Goal: Information Seeking & Learning: Learn about a topic

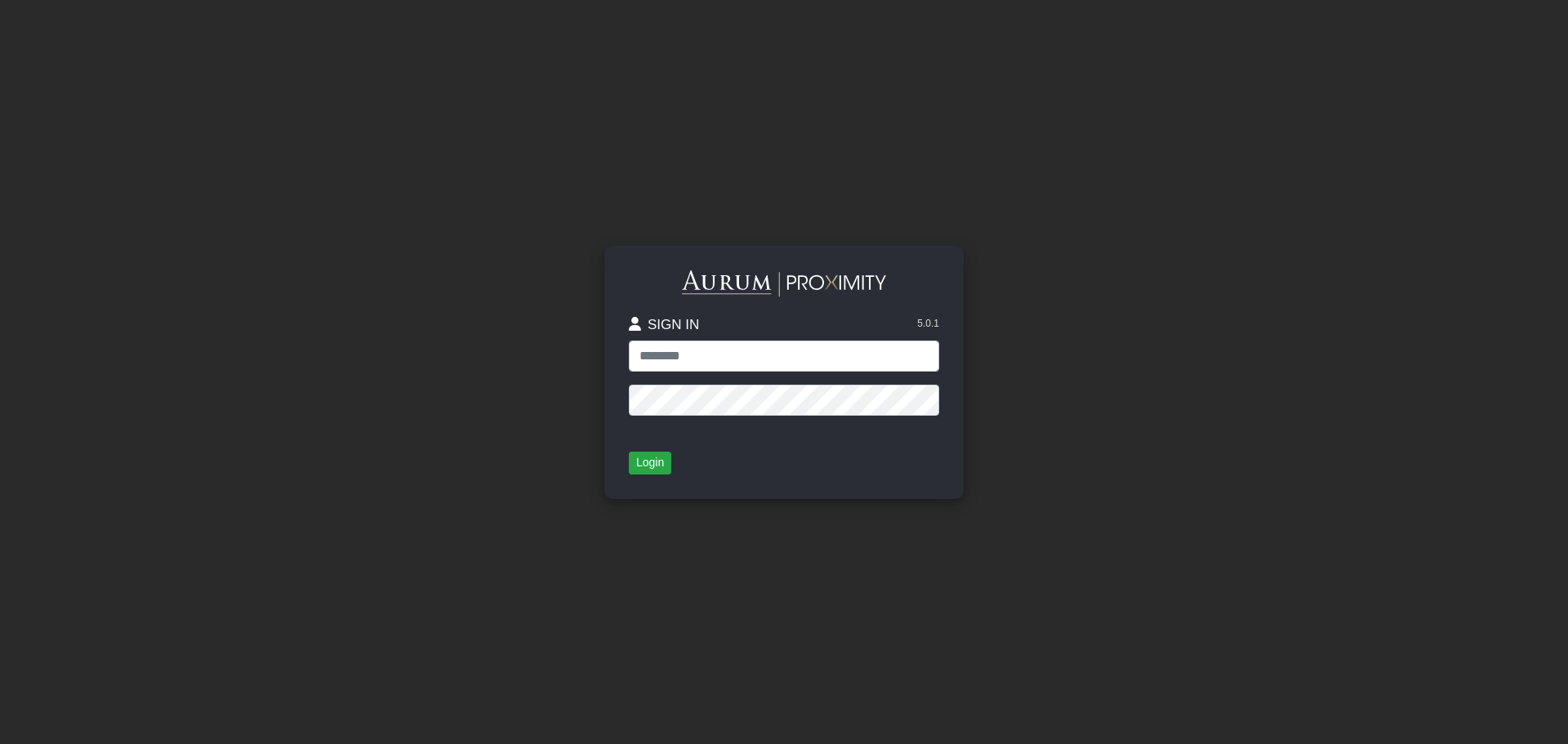
click at [807, 351] on input "text" at bounding box center [784, 356] width 310 height 31
click at [683, 352] on input "text" at bounding box center [784, 356] width 310 height 31
type input "**********"
click at [646, 464] on button "Login" at bounding box center [649, 463] width 42 height 23
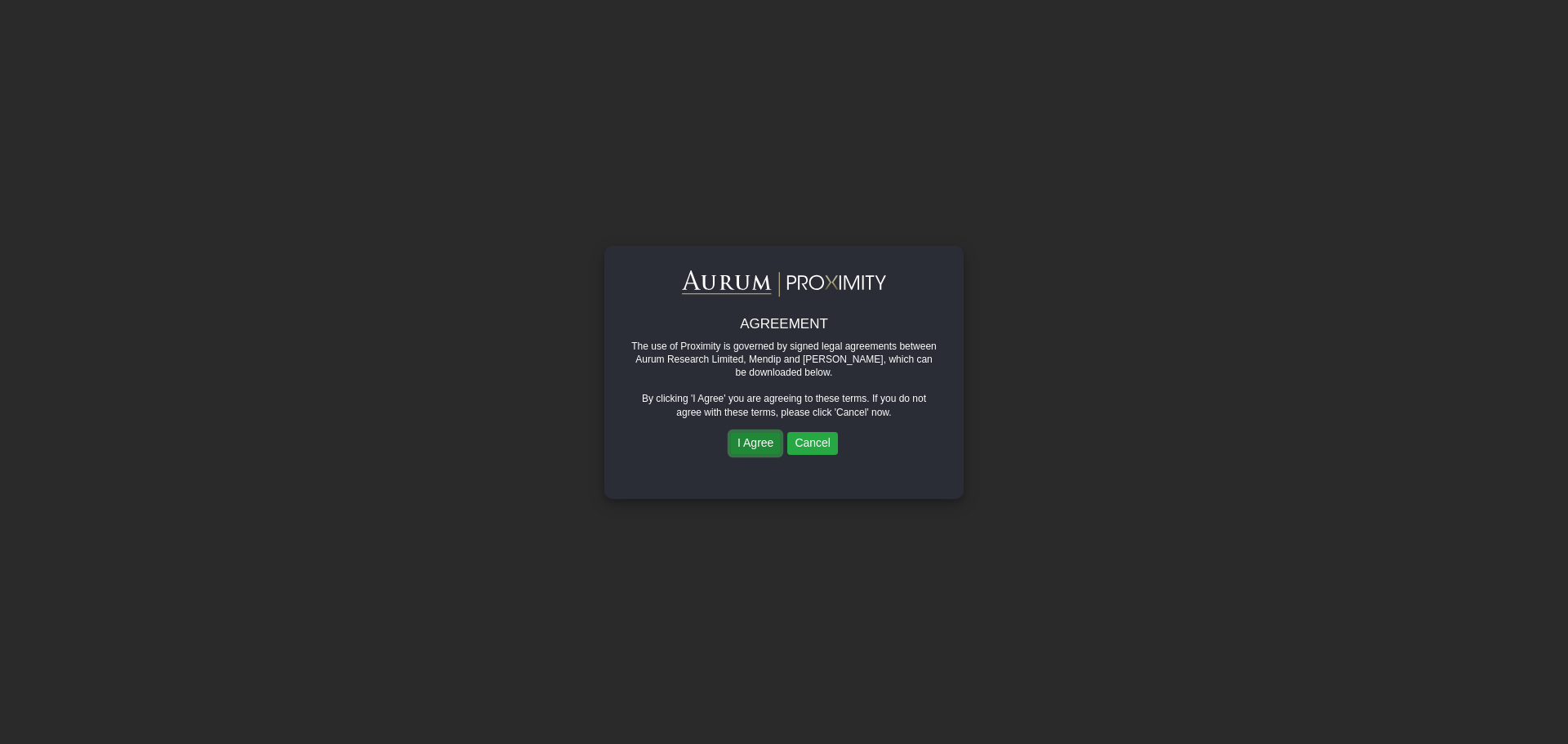
click at [747, 447] on button "I Agree" at bounding box center [756, 443] width 50 height 23
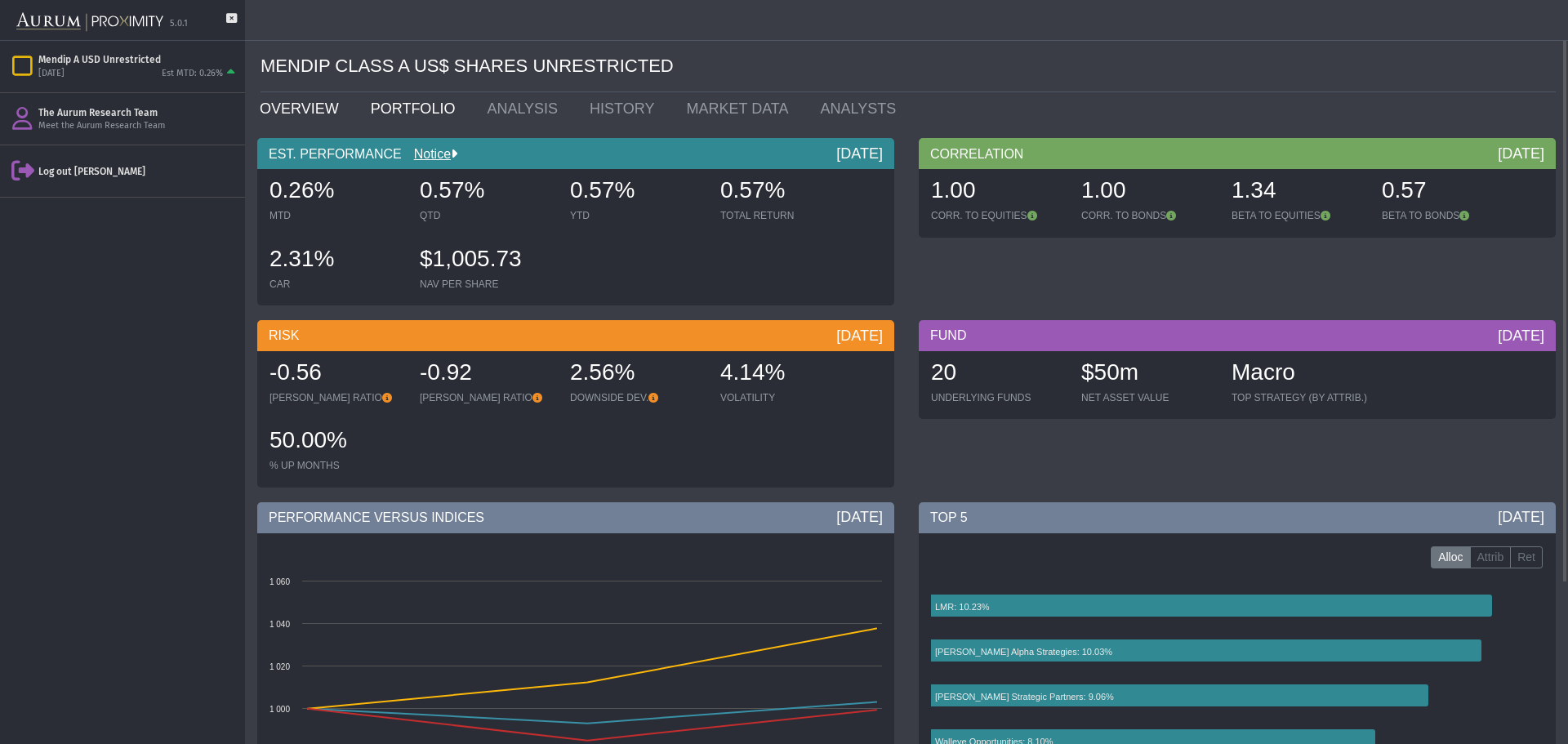
click at [399, 111] on link "PORTFOLIO" at bounding box center [417, 108] width 117 height 32
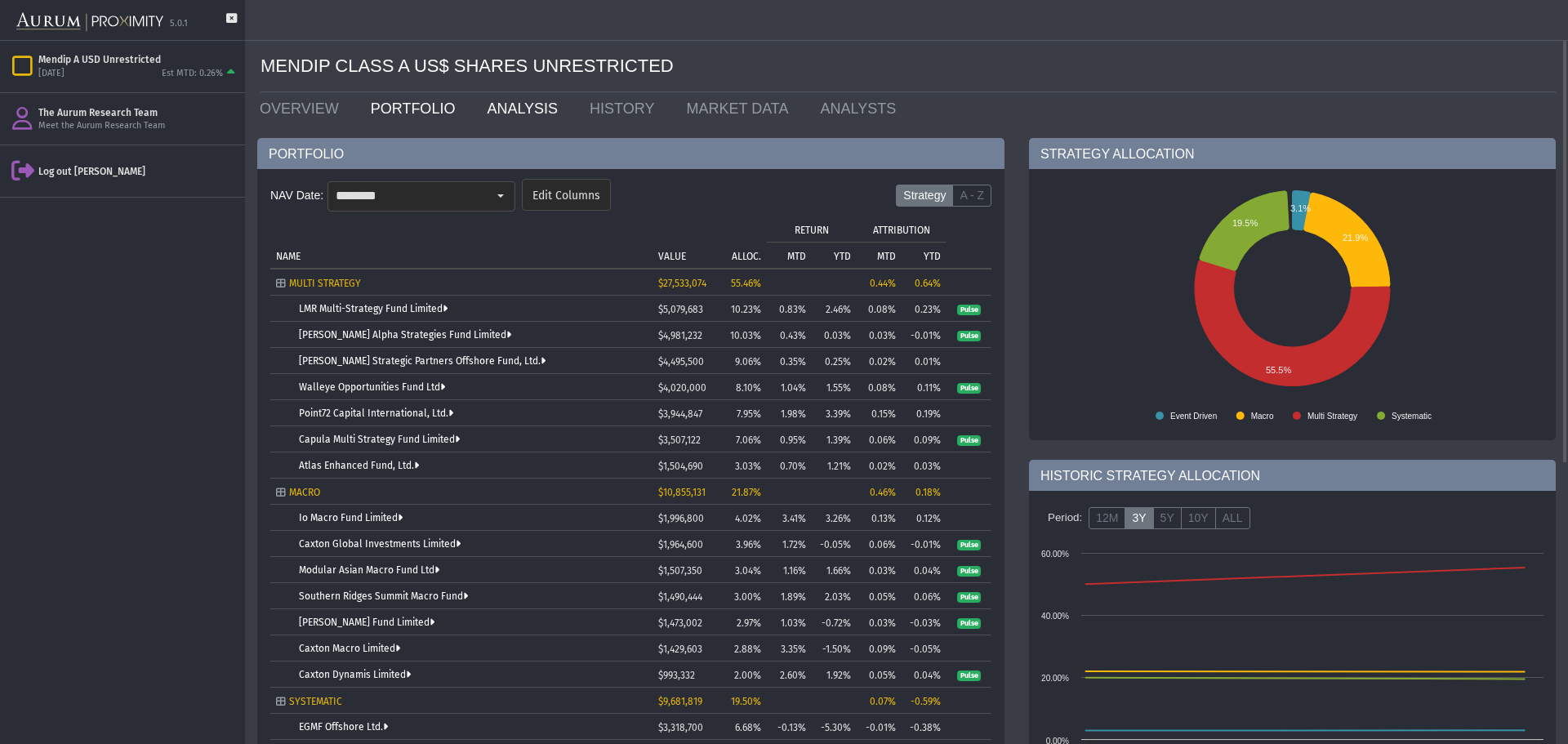
click at [494, 115] on link "ANALYSIS" at bounding box center [526, 108] width 103 height 32
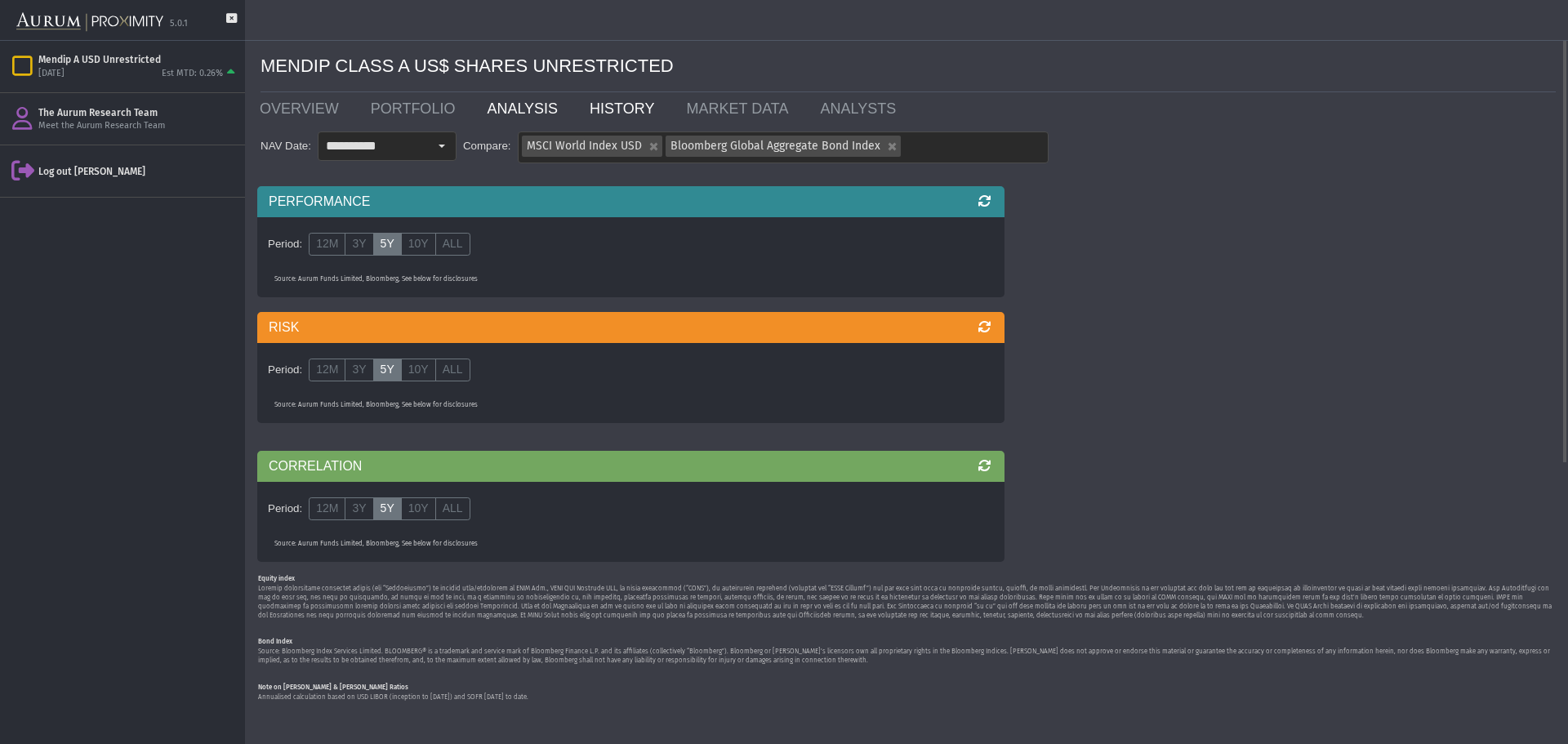
click at [591, 110] on link "HISTORY" at bounding box center [625, 108] width 96 height 32
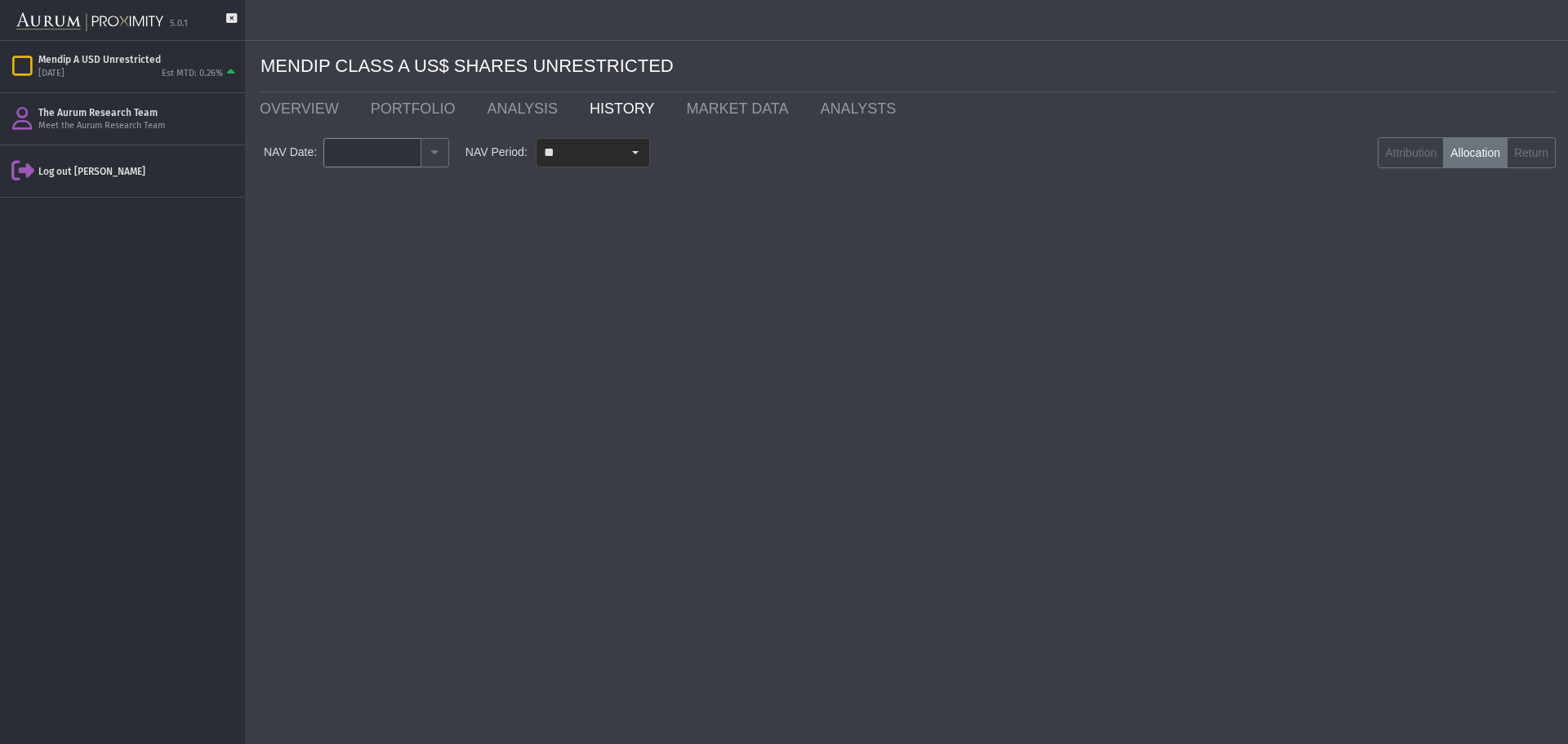
type input "********"
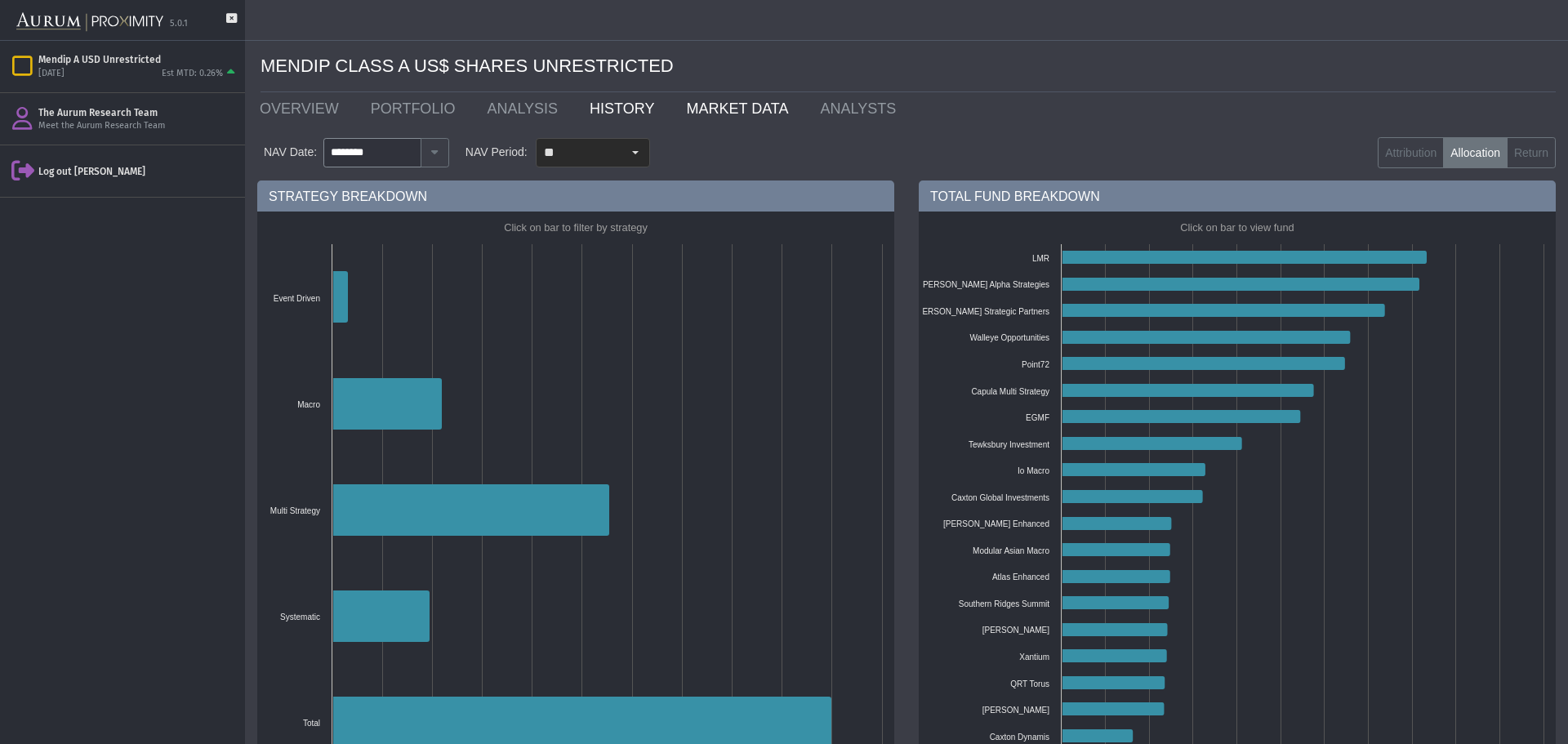
click at [703, 106] on link "MARKET DATA" at bounding box center [740, 108] width 134 height 32
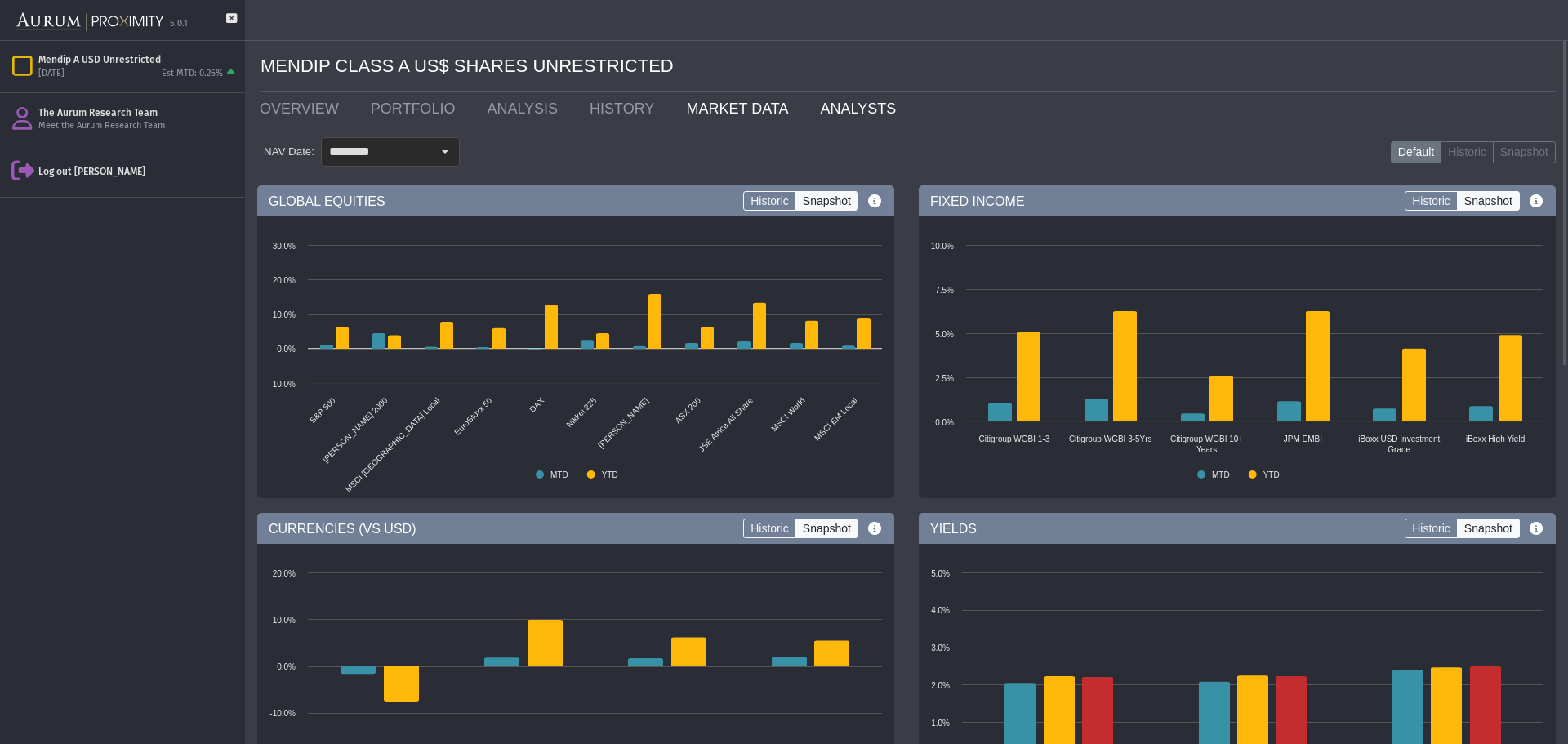
click at [812, 112] on link "ANALYSTS" at bounding box center [862, 108] width 108 height 32
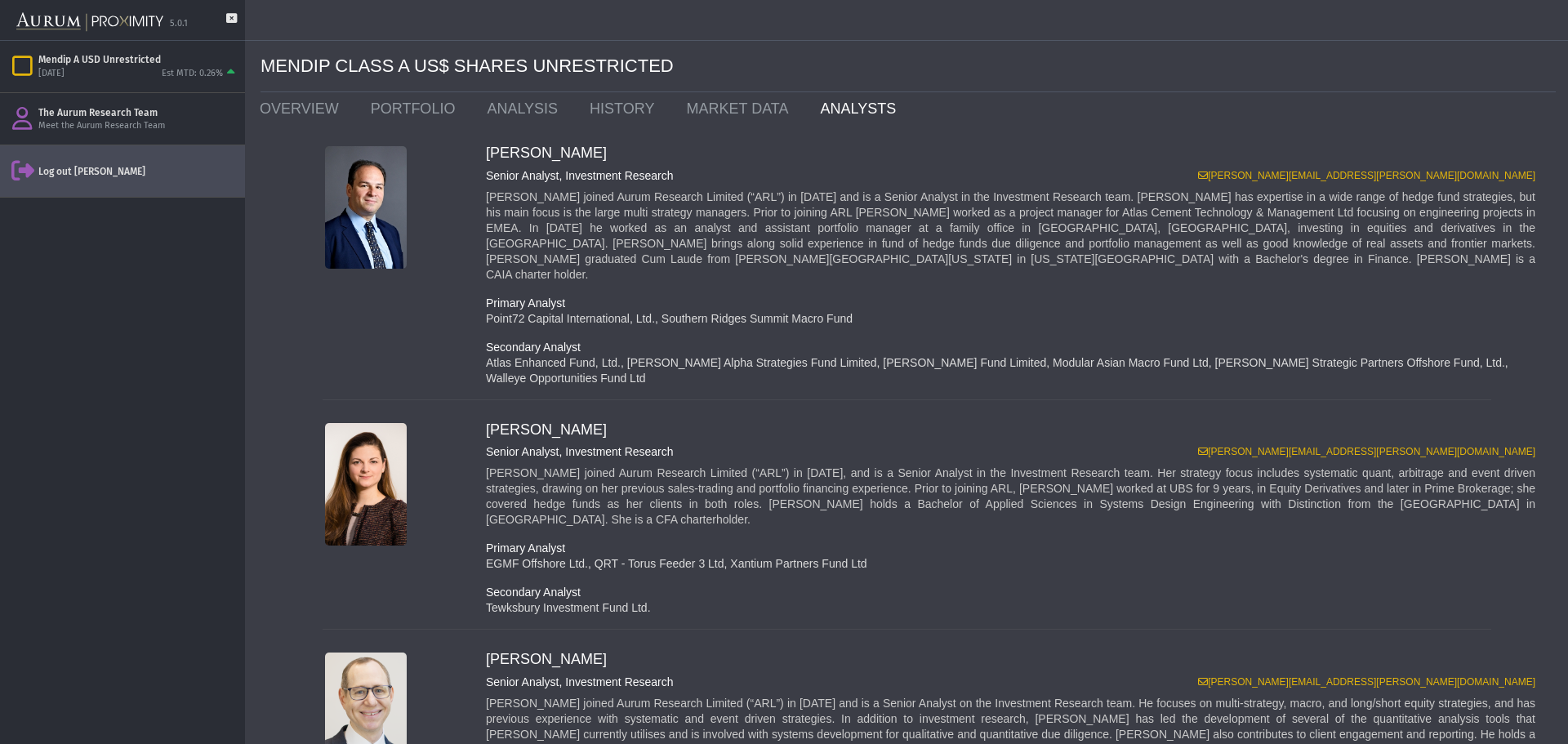
click at [96, 172] on div "Log out [PERSON_NAME]" at bounding box center [139, 171] width 200 height 13
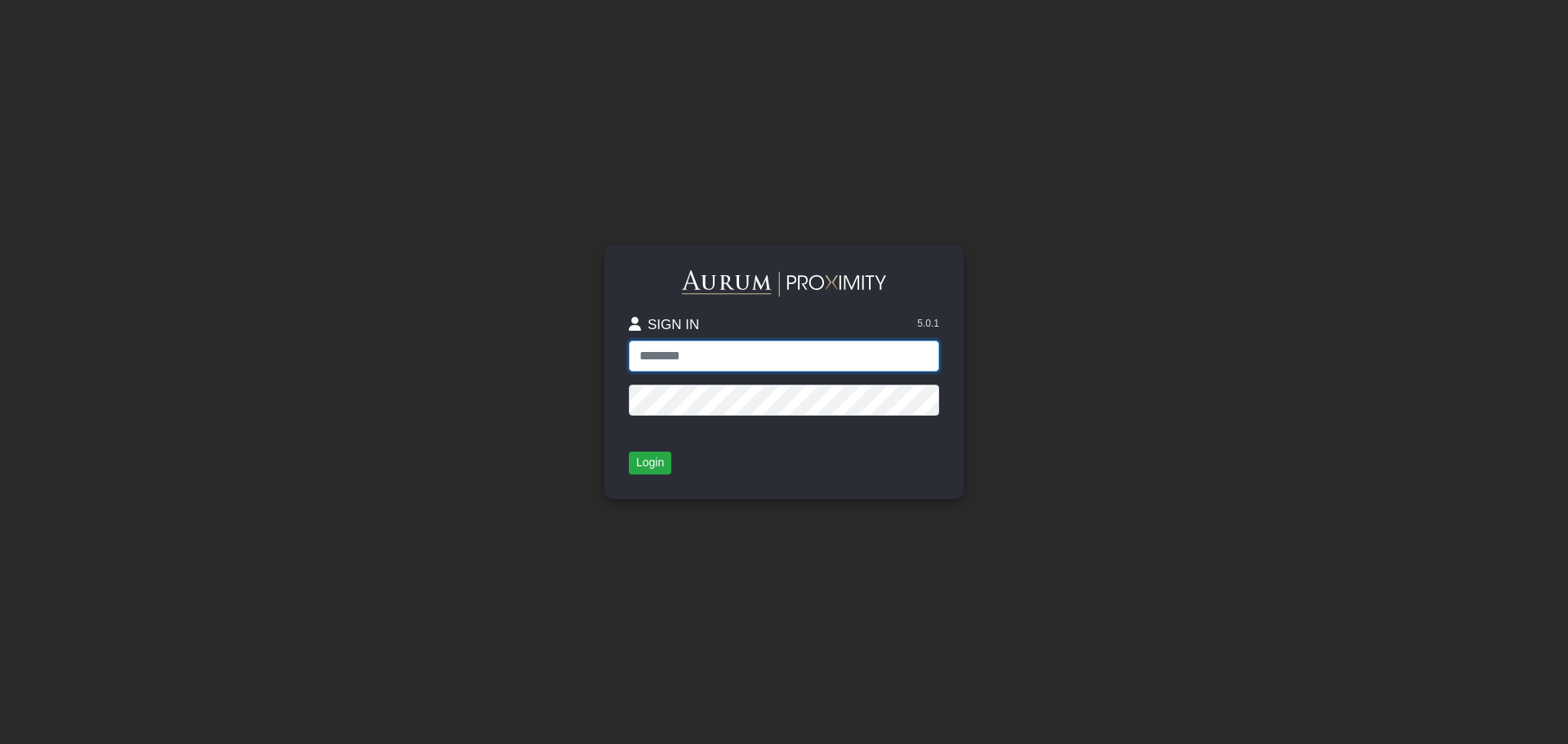
click at [658, 355] on input "text" at bounding box center [784, 356] width 310 height 31
type input "**********"
click at [642, 462] on button "Login" at bounding box center [649, 463] width 42 height 23
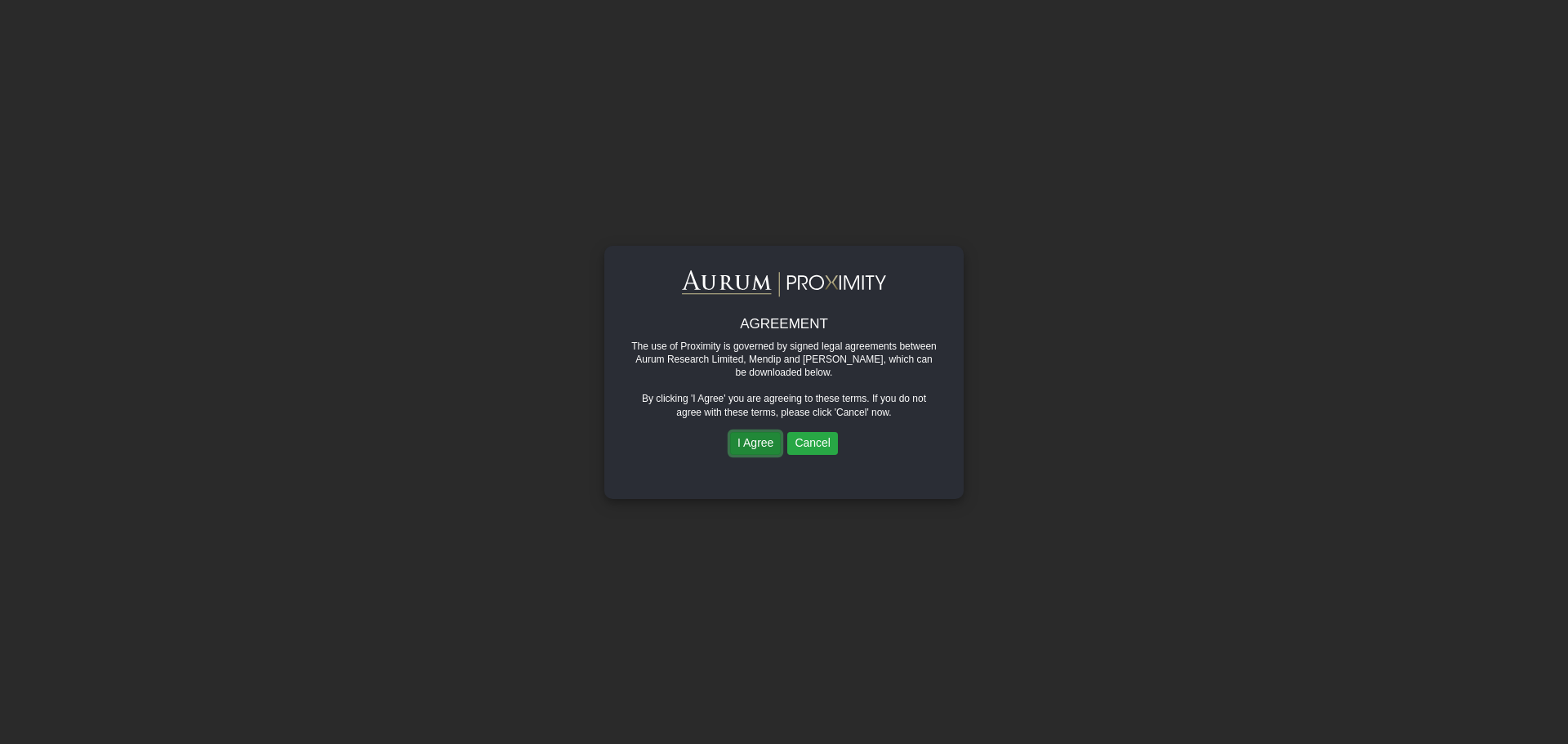
click at [753, 445] on button "I Agree" at bounding box center [756, 443] width 50 height 23
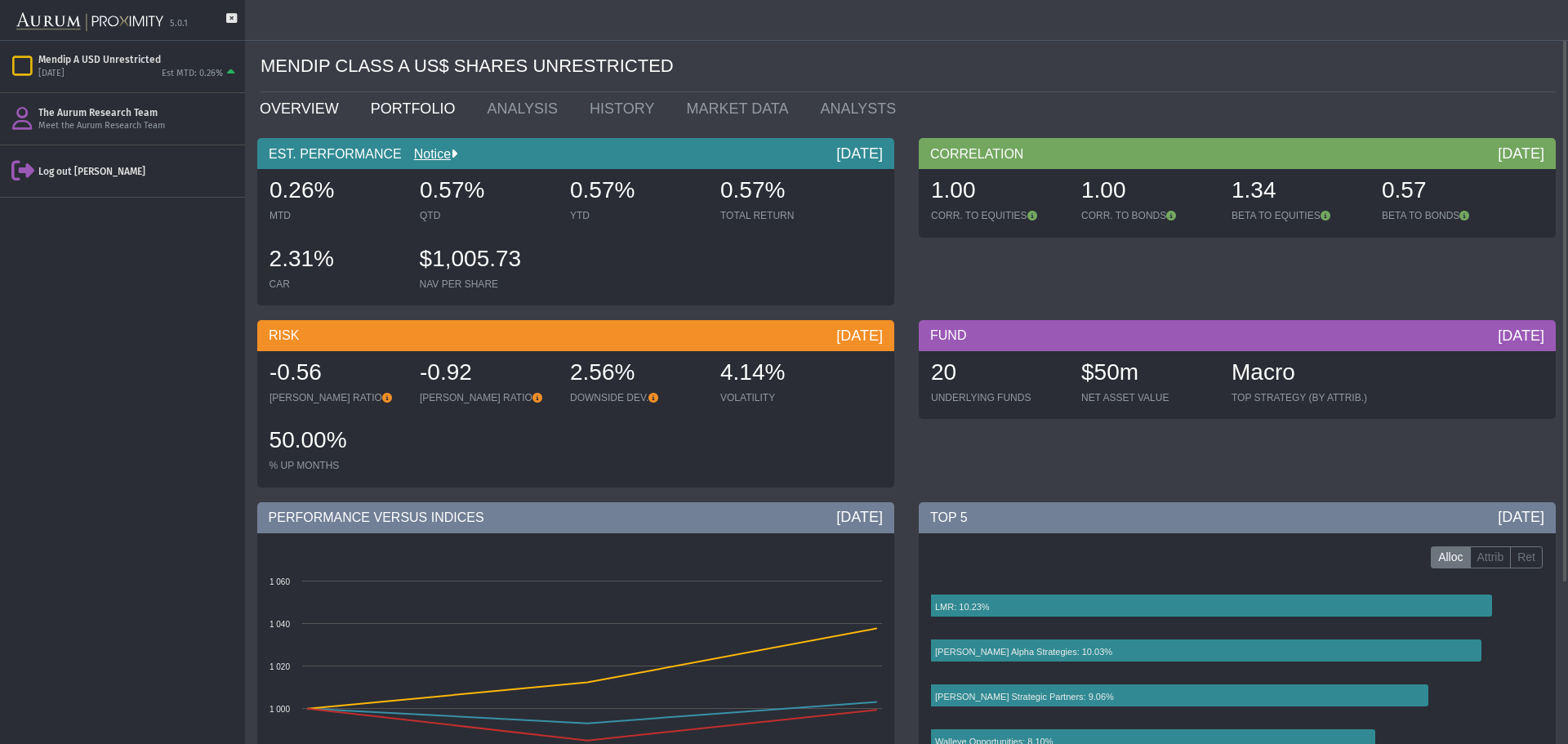
click at [436, 109] on link "PORTFOLIO" at bounding box center [417, 108] width 117 height 32
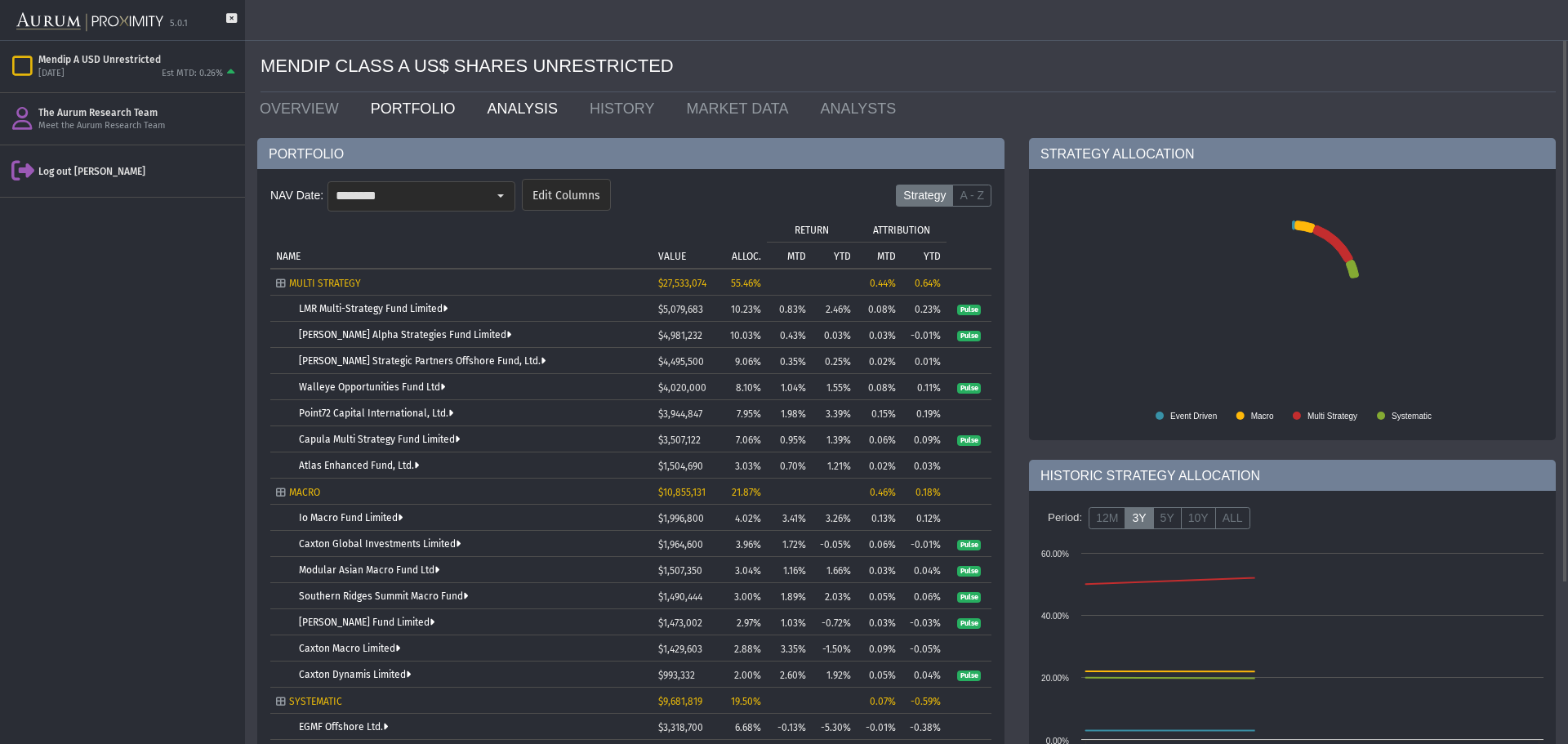
click at [500, 110] on link "ANALYSIS" at bounding box center [526, 108] width 103 height 32
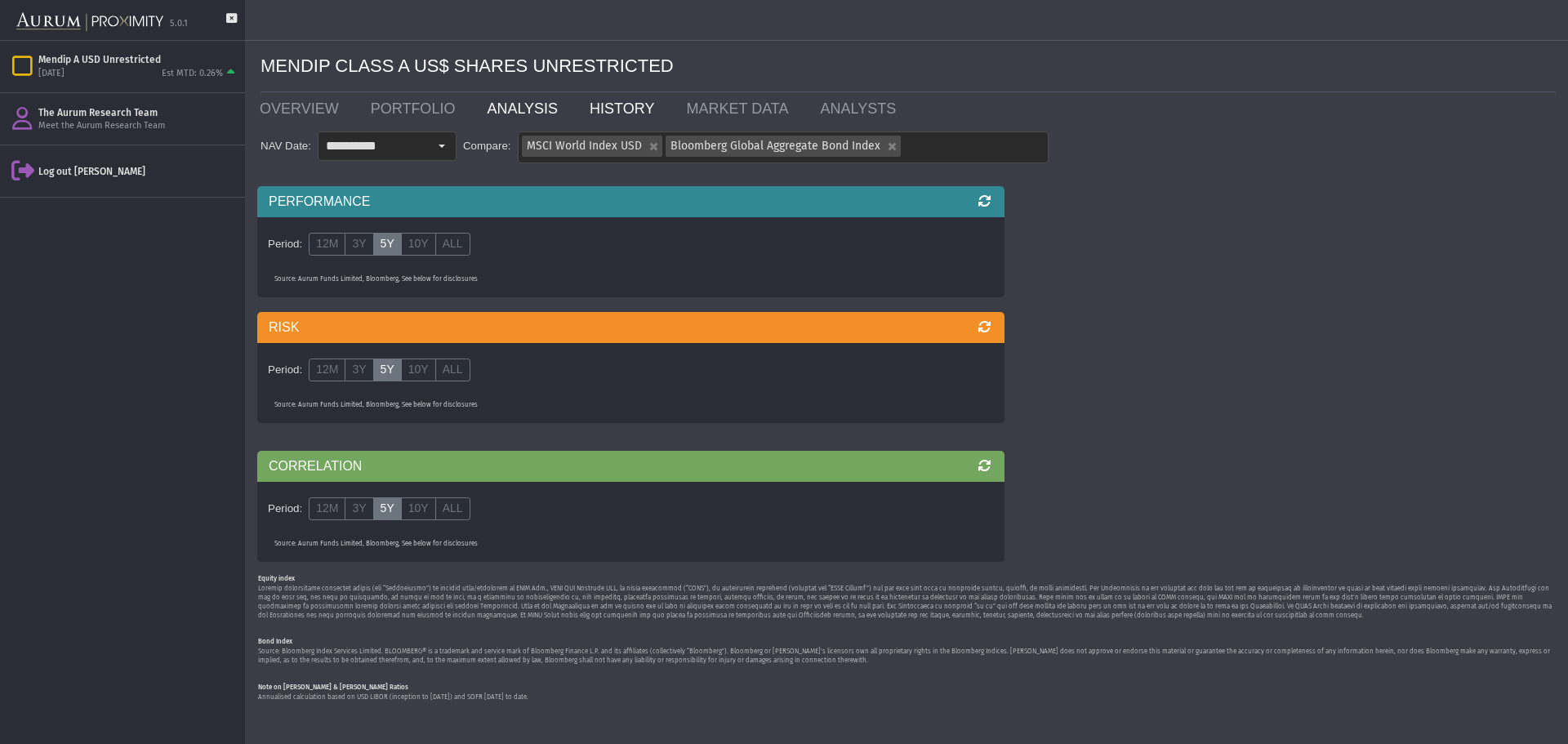
click at [600, 108] on link "HISTORY" at bounding box center [625, 108] width 96 height 32
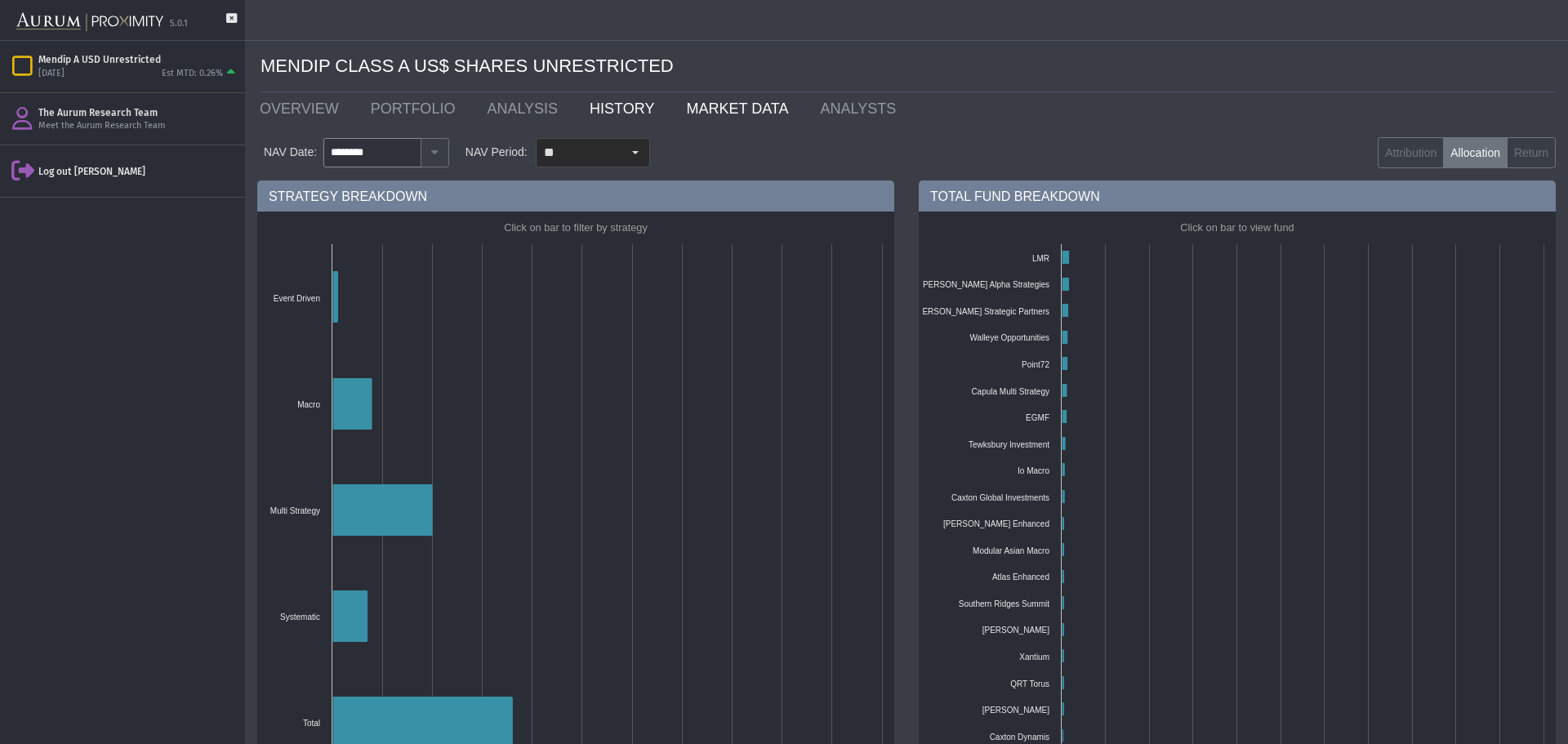
click at [692, 111] on link "MARKET DATA" at bounding box center [740, 108] width 134 height 32
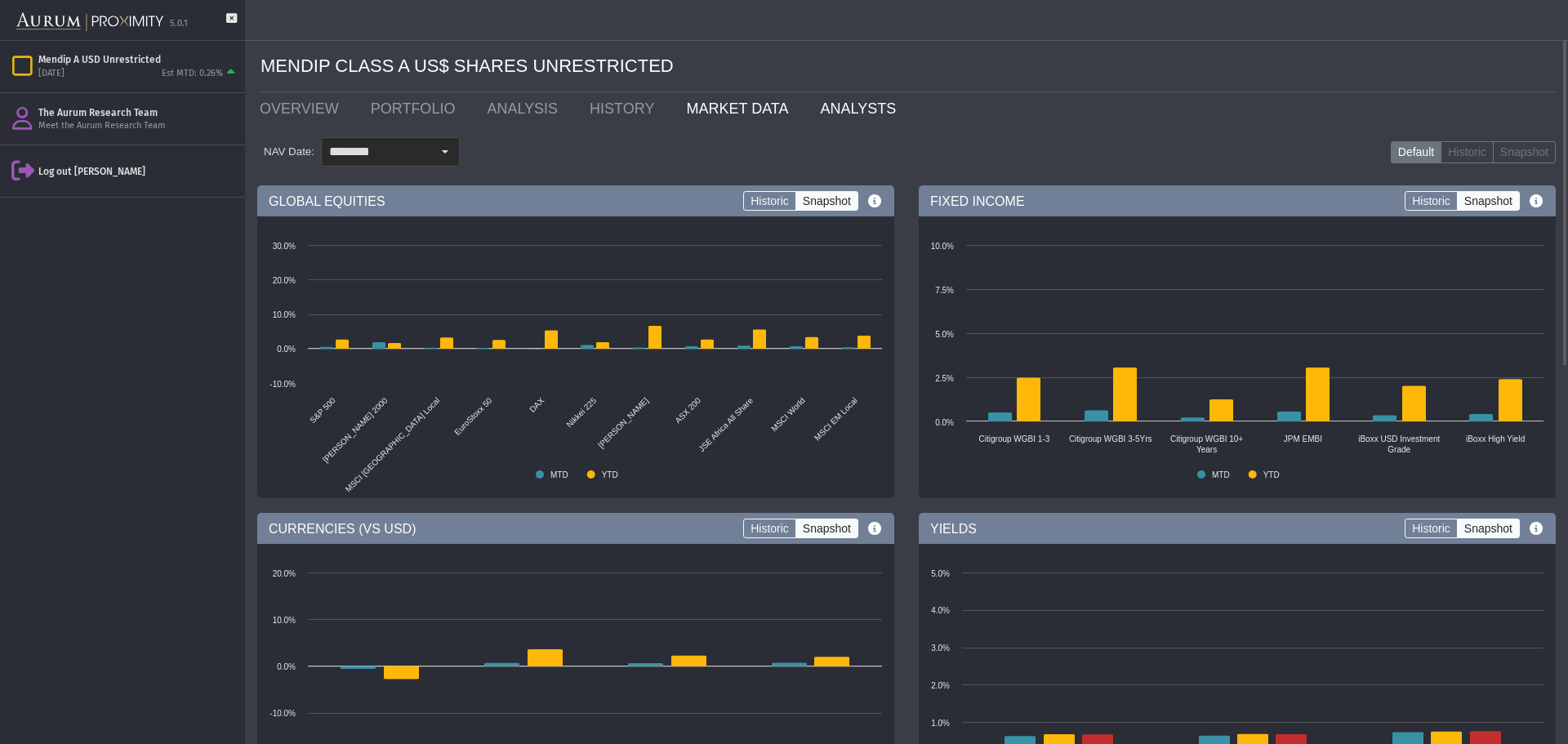
click at [808, 107] on link "ANALYSTS" at bounding box center [862, 108] width 108 height 32
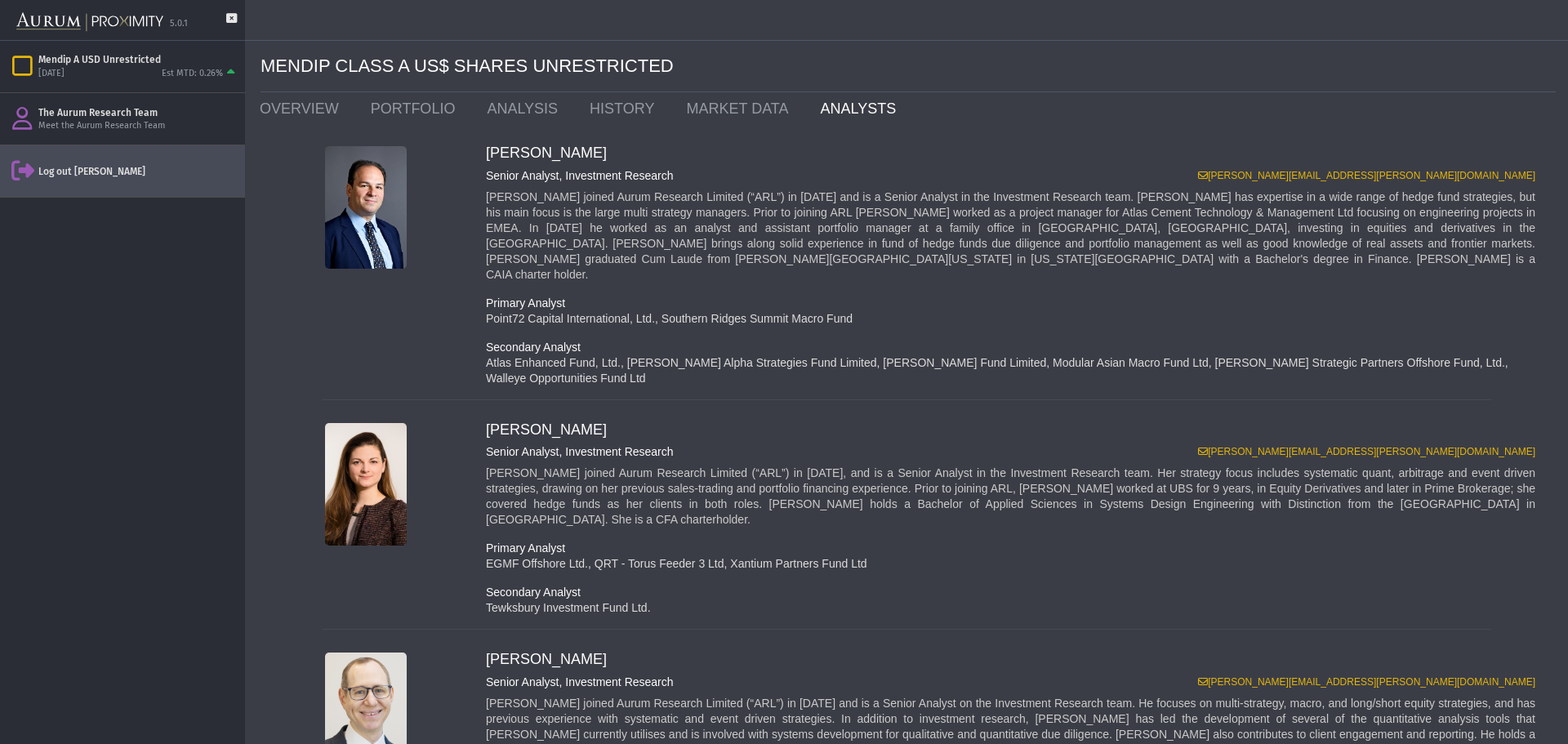
click at [62, 181] on div "Log out [PERSON_NAME]" at bounding box center [123, 170] width 245 height 51
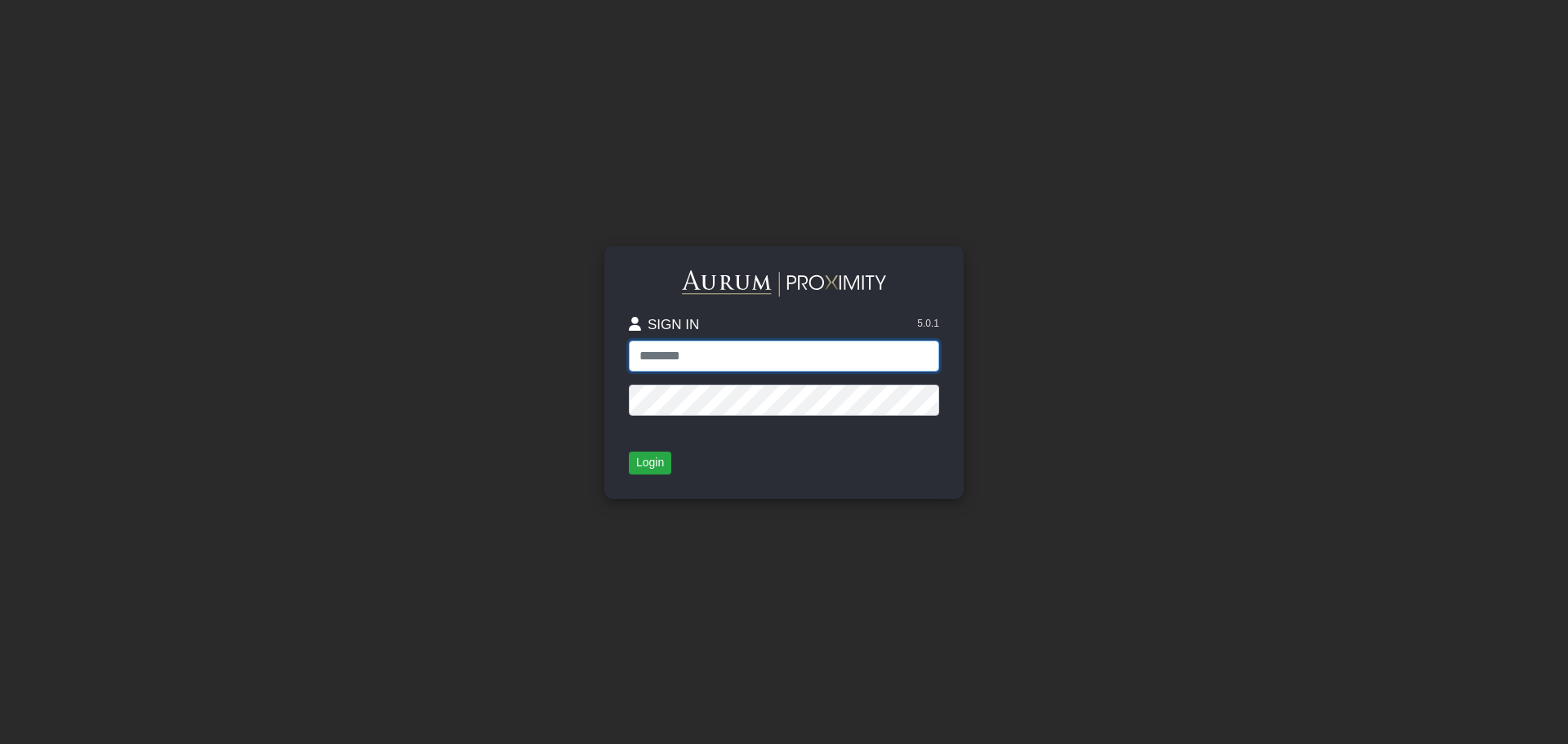
click at [661, 354] on input "text" at bounding box center [784, 356] width 310 height 31
type input "**********"
click at [644, 455] on button "Login" at bounding box center [649, 463] width 42 height 23
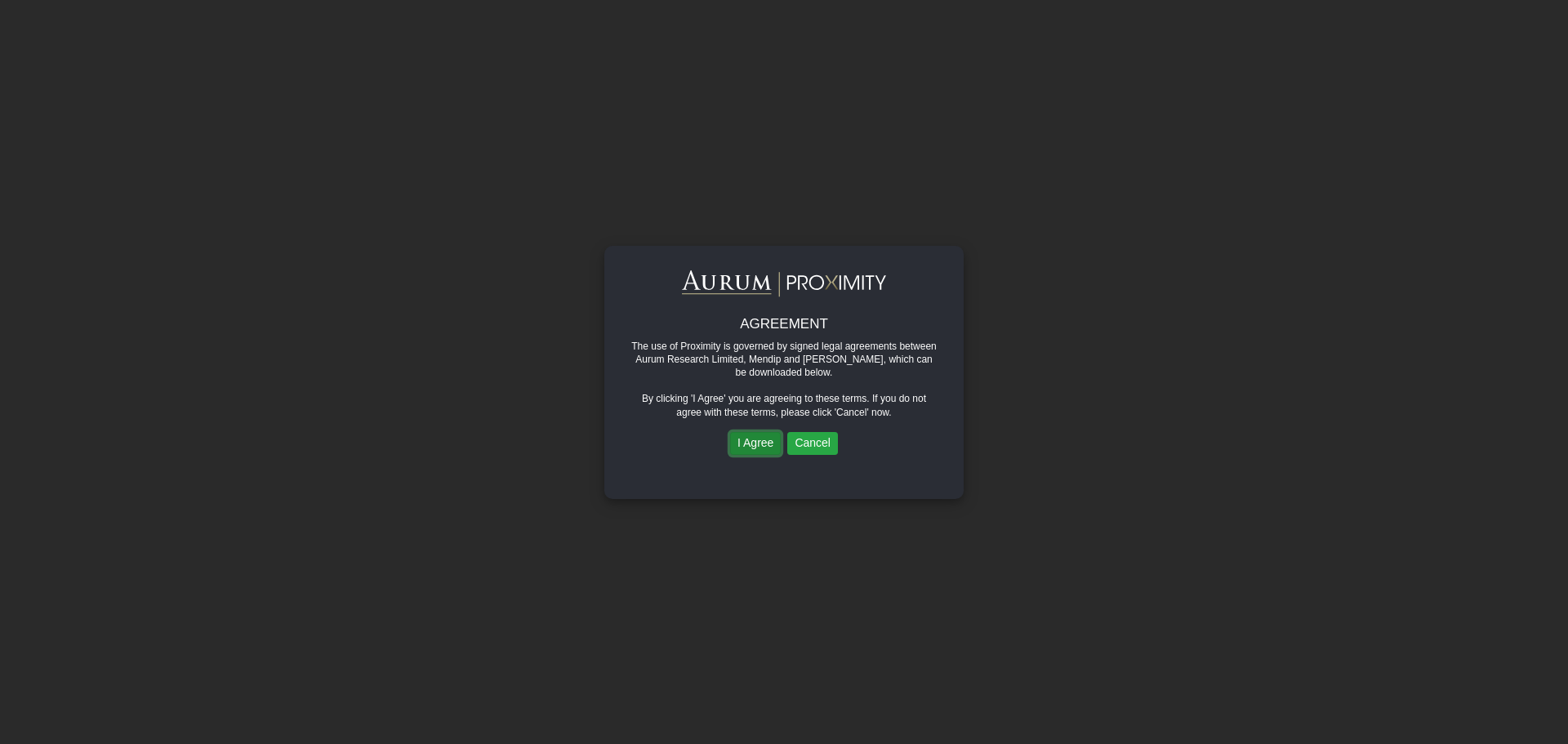
click at [756, 450] on button "I Agree" at bounding box center [756, 443] width 50 height 23
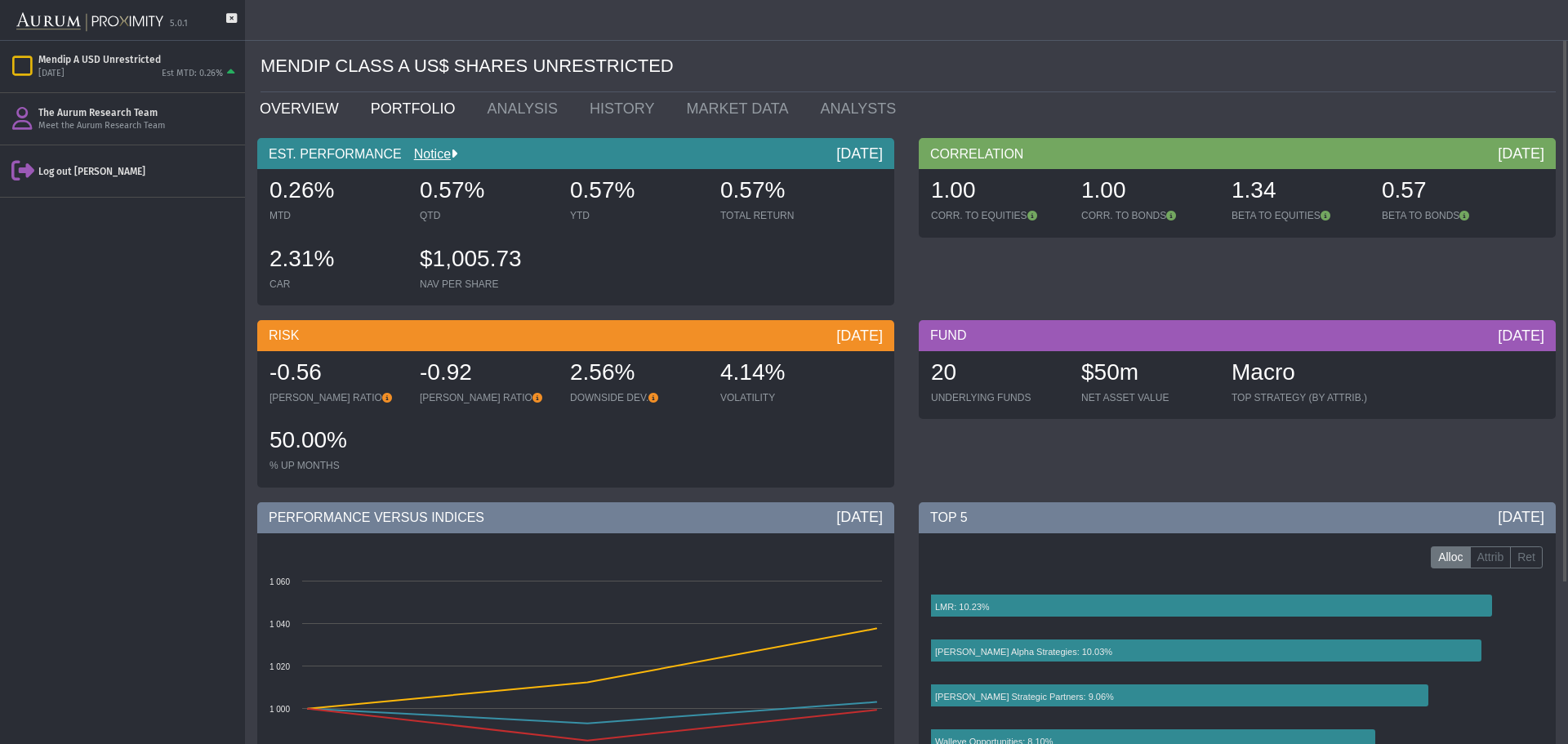
click at [399, 112] on link "PORTFOLIO" at bounding box center [417, 108] width 117 height 32
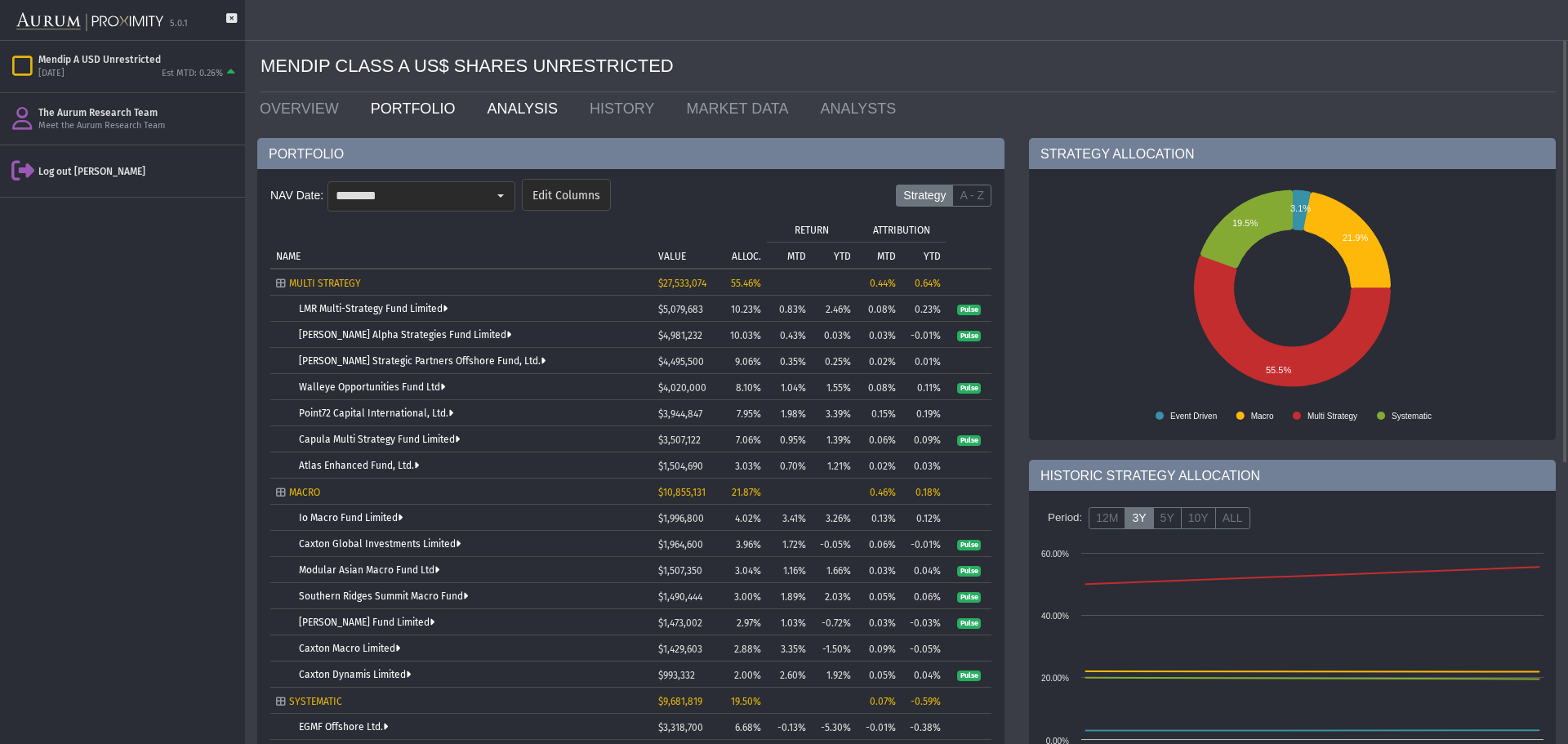
click at [491, 115] on link "ANALYSIS" at bounding box center [526, 108] width 103 height 32
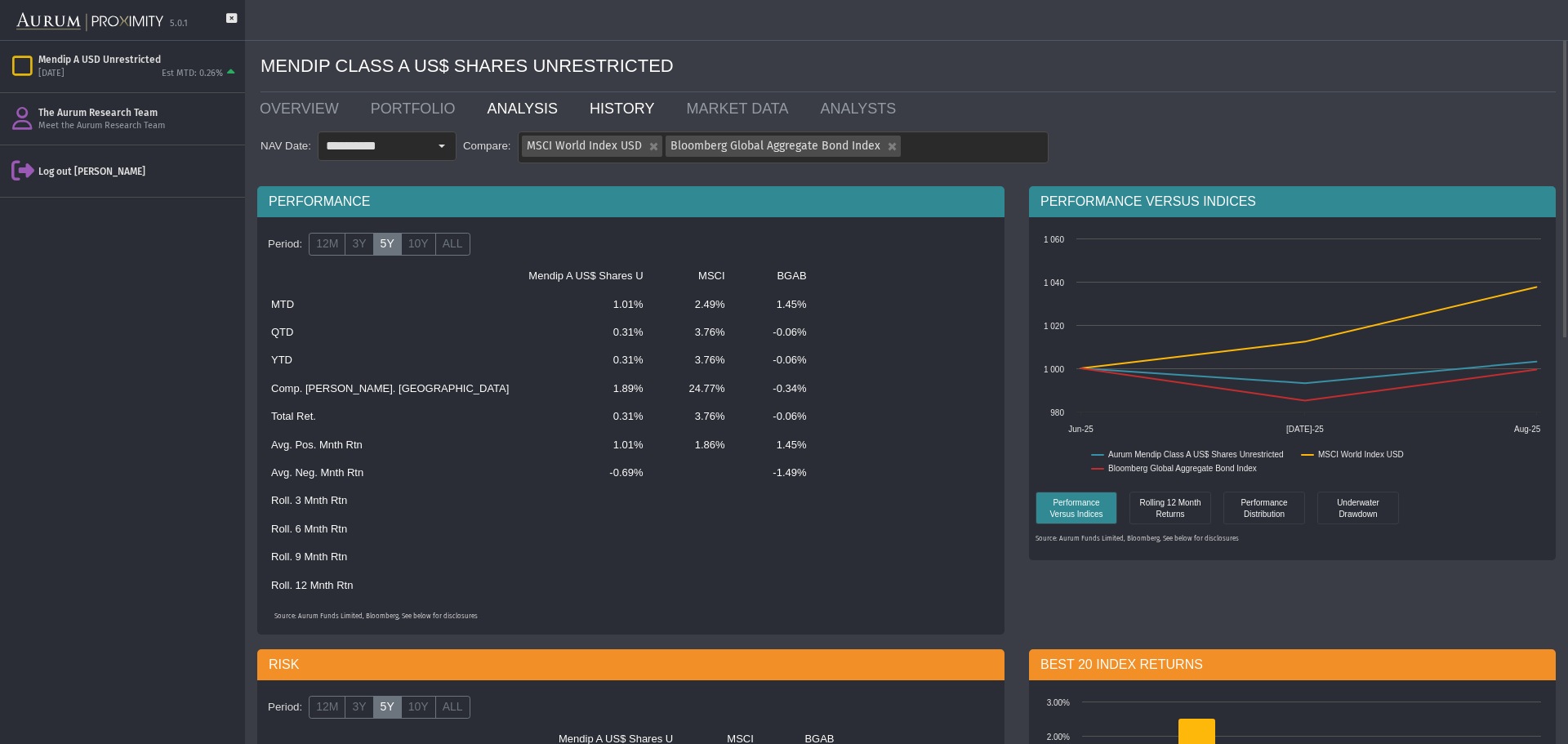
click at [595, 112] on link "HISTORY" at bounding box center [625, 108] width 96 height 32
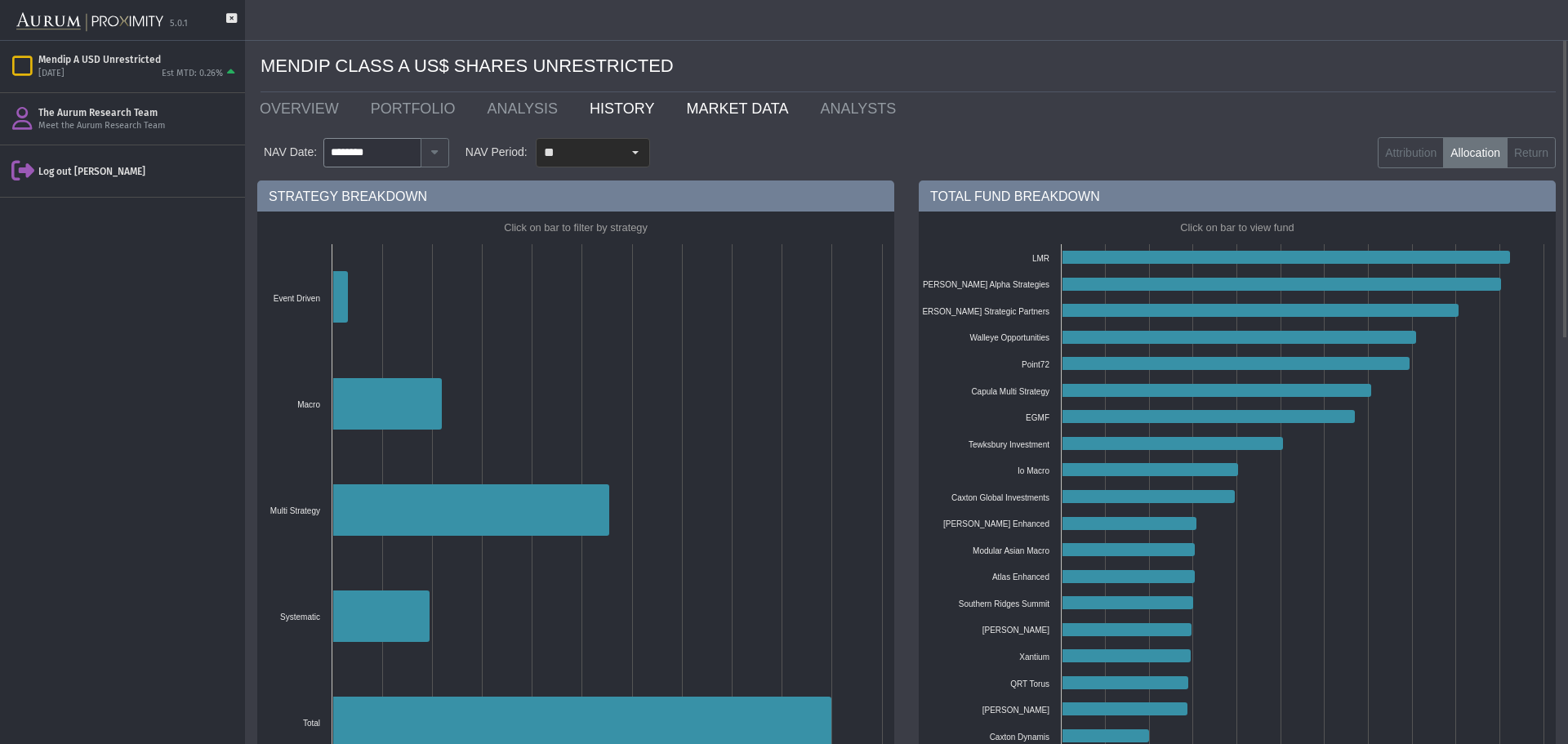
click at [683, 114] on link "MARKET DATA" at bounding box center [740, 108] width 134 height 32
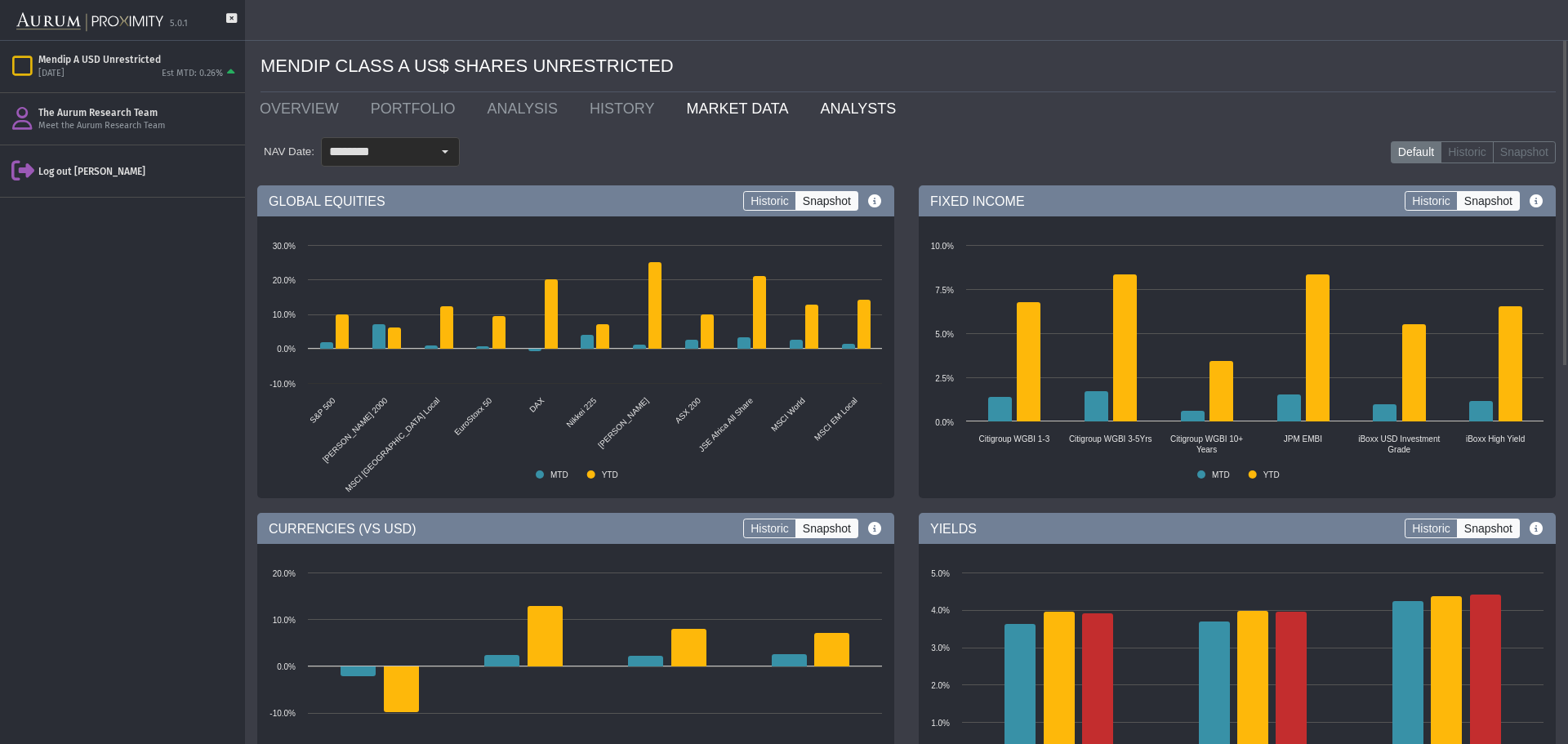
click at [827, 121] on link "ANALYSTS" at bounding box center [862, 108] width 108 height 32
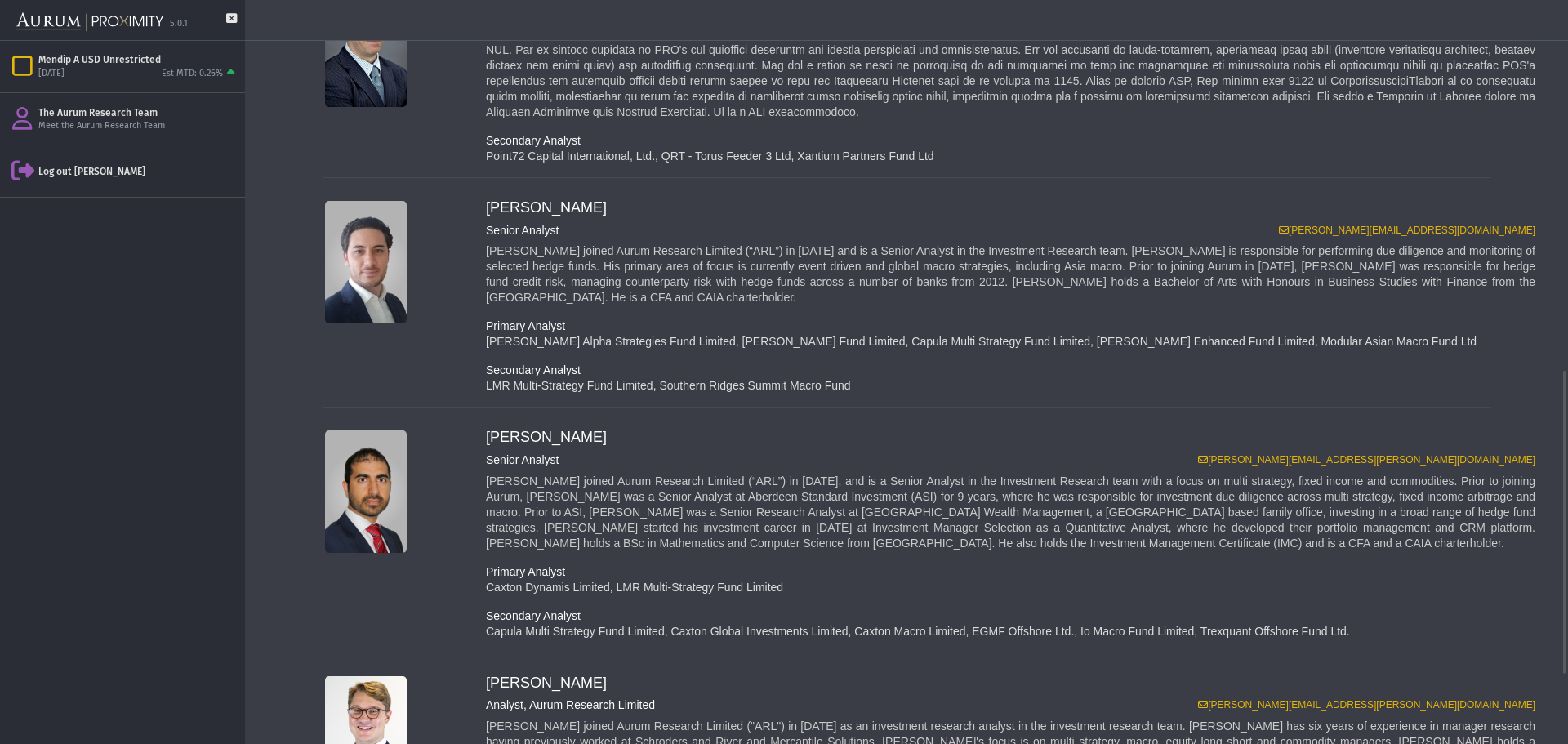
scroll to position [1067, 0]
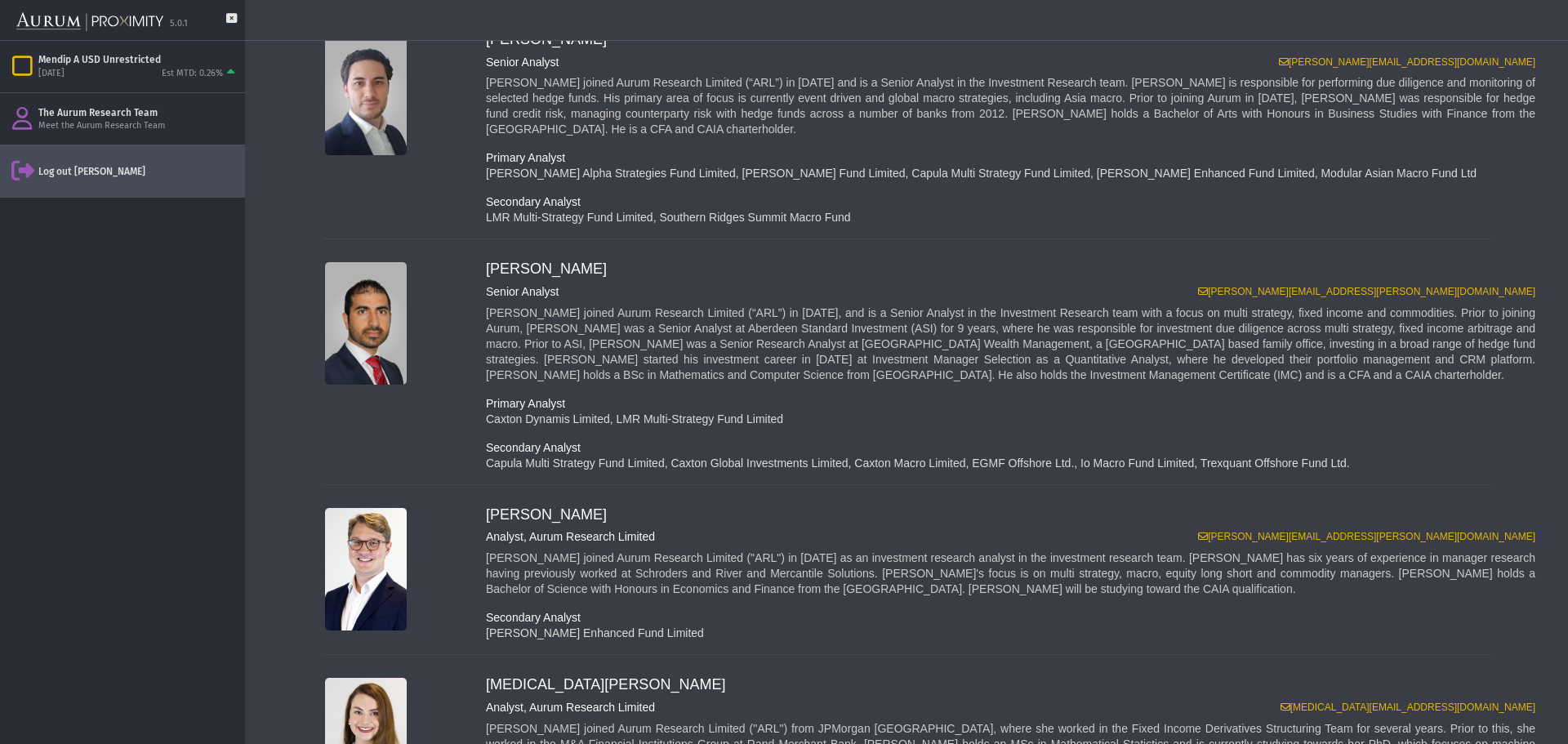
click at [60, 181] on div "Log out [PERSON_NAME]" at bounding box center [123, 170] width 245 height 51
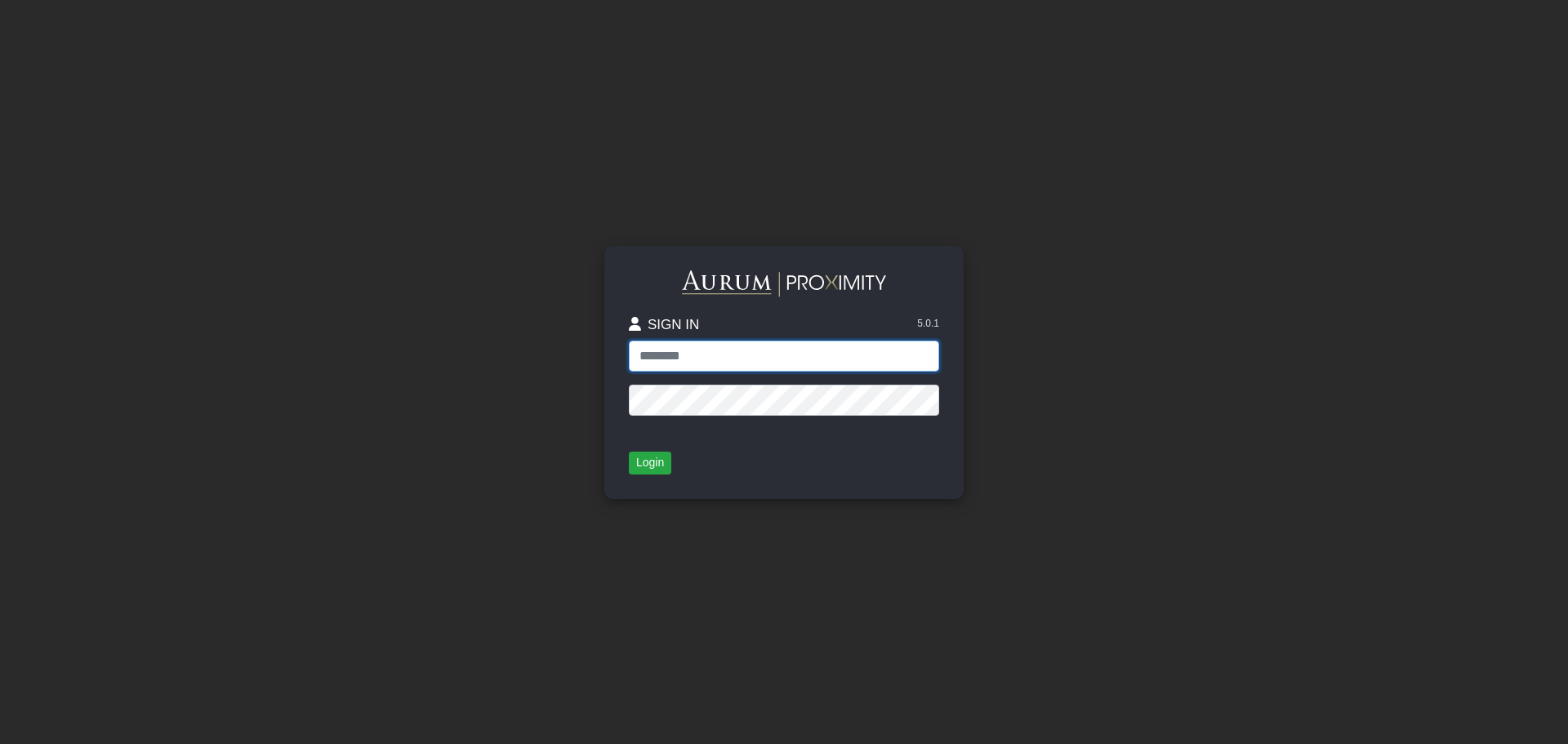
click at [687, 358] on input "text" at bounding box center [784, 356] width 310 height 31
type input "**********"
click at [639, 459] on button "Login" at bounding box center [649, 463] width 42 height 23
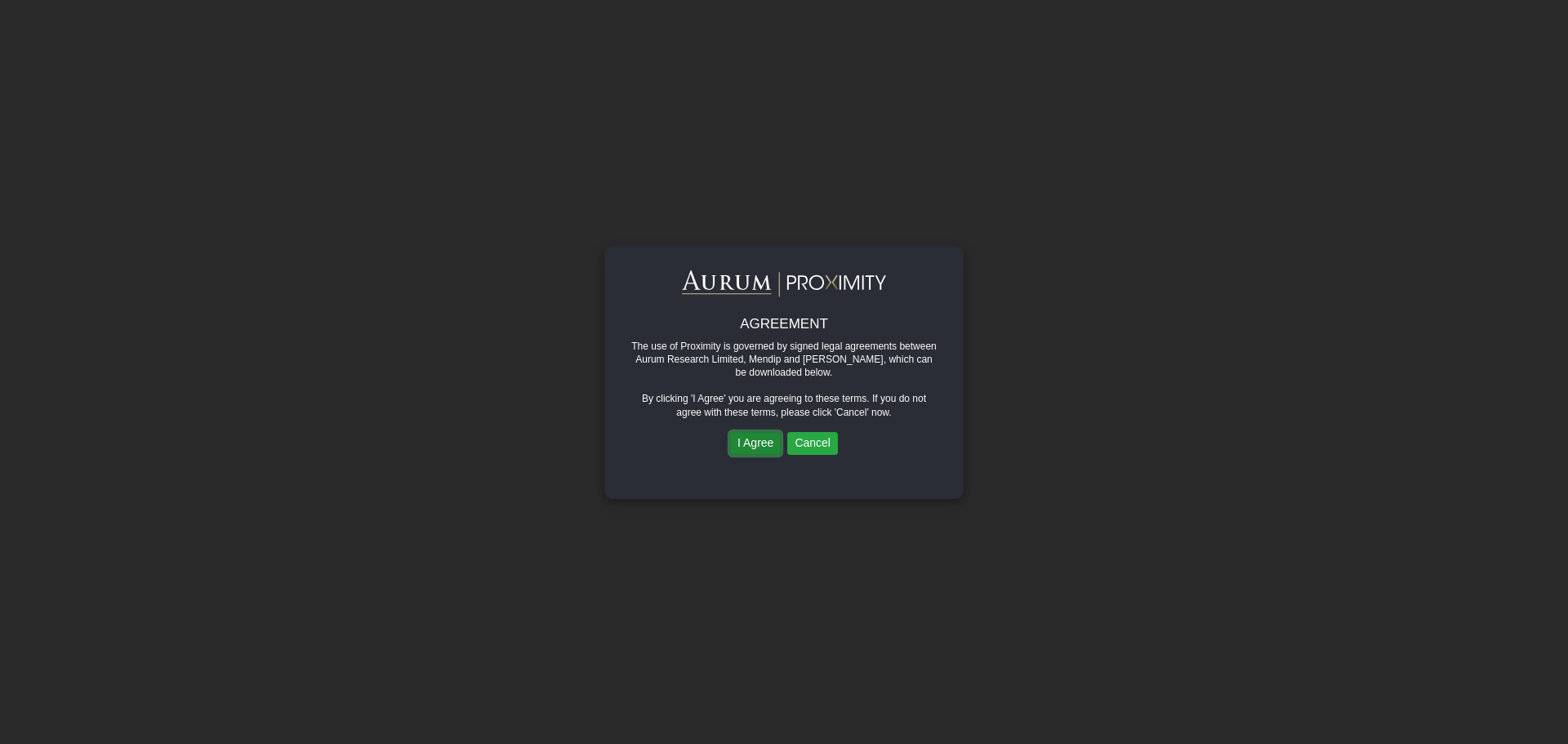
click at [756, 443] on button "I Agree" at bounding box center [756, 443] width 50 height 23
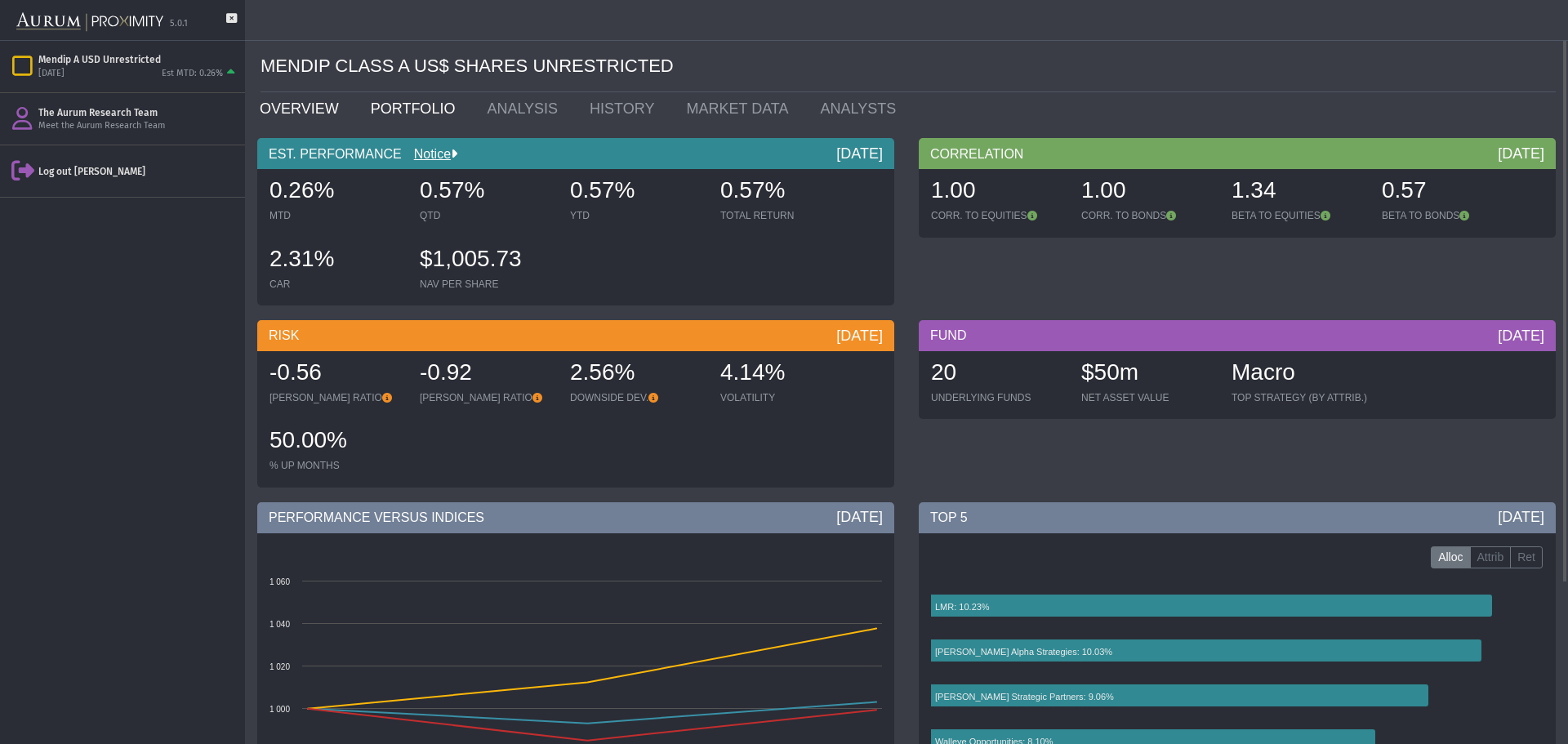
click at [394, 104] on link "PORTFOLIO" at bounding box center [417, 108] width 117 height 32
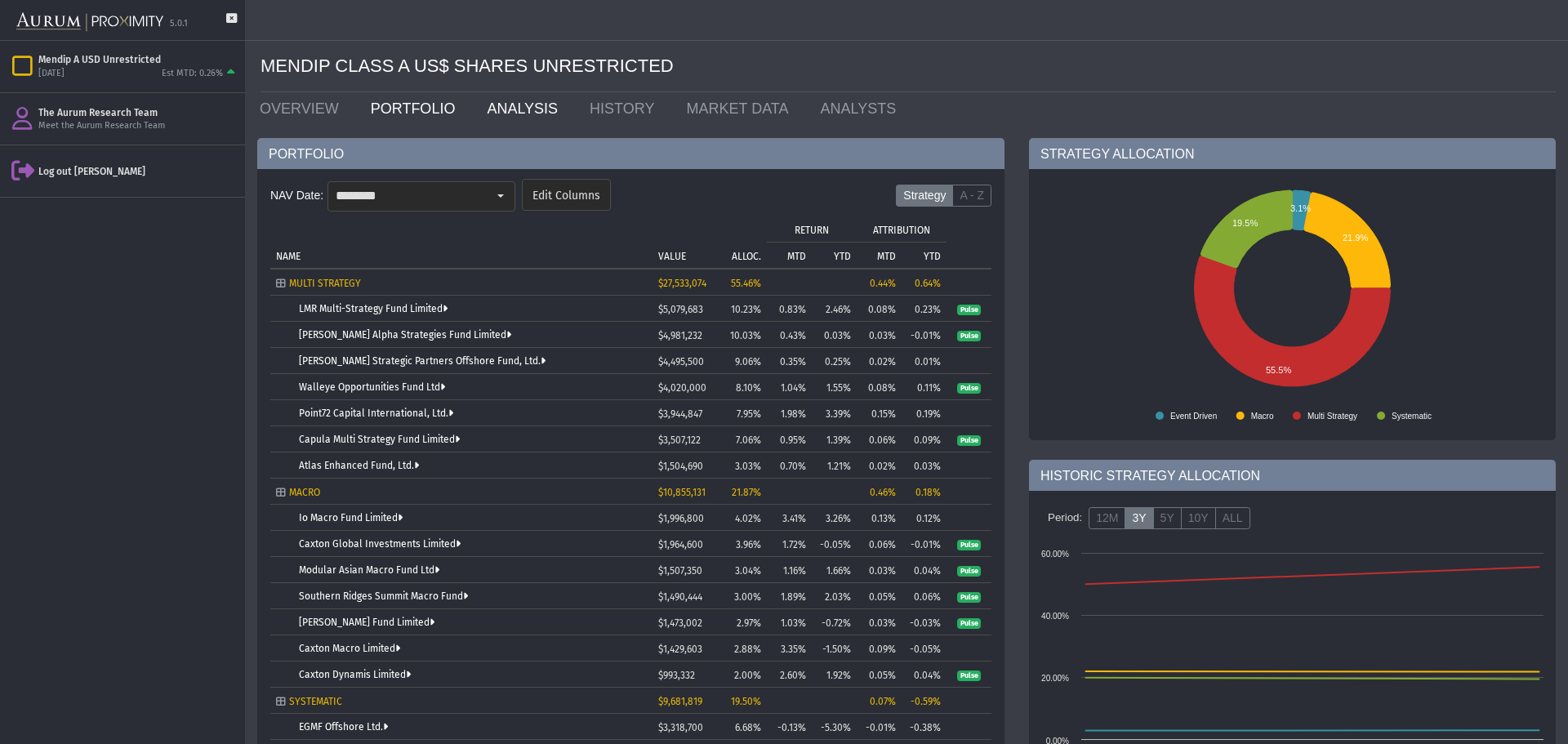
click at [518, 117] on link "ANALYSIS" at bounding box center [526, 108] width 103 height 32
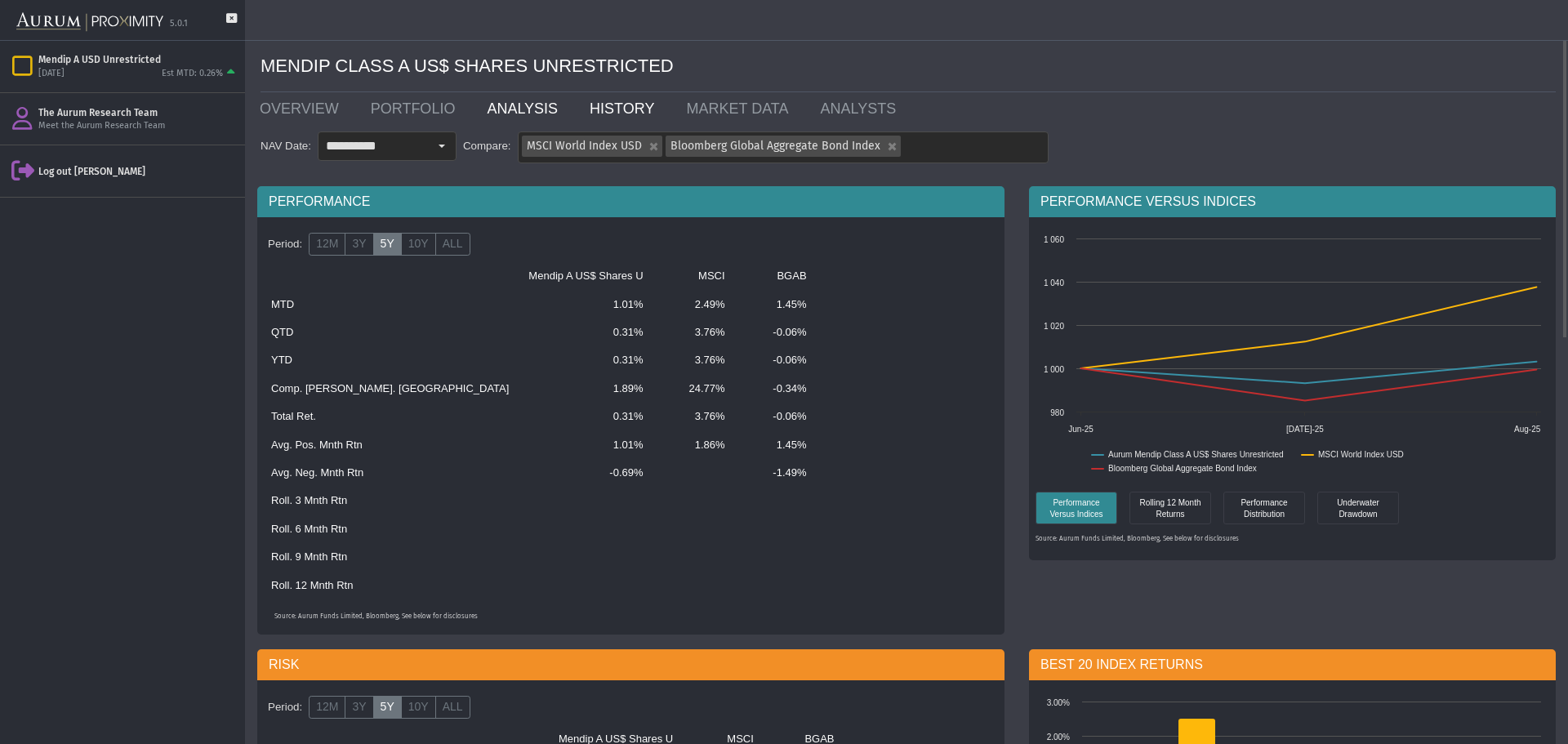
click at [577, 114] on link "HISTORY" at bounding box center [625, 108] width 96 height 32
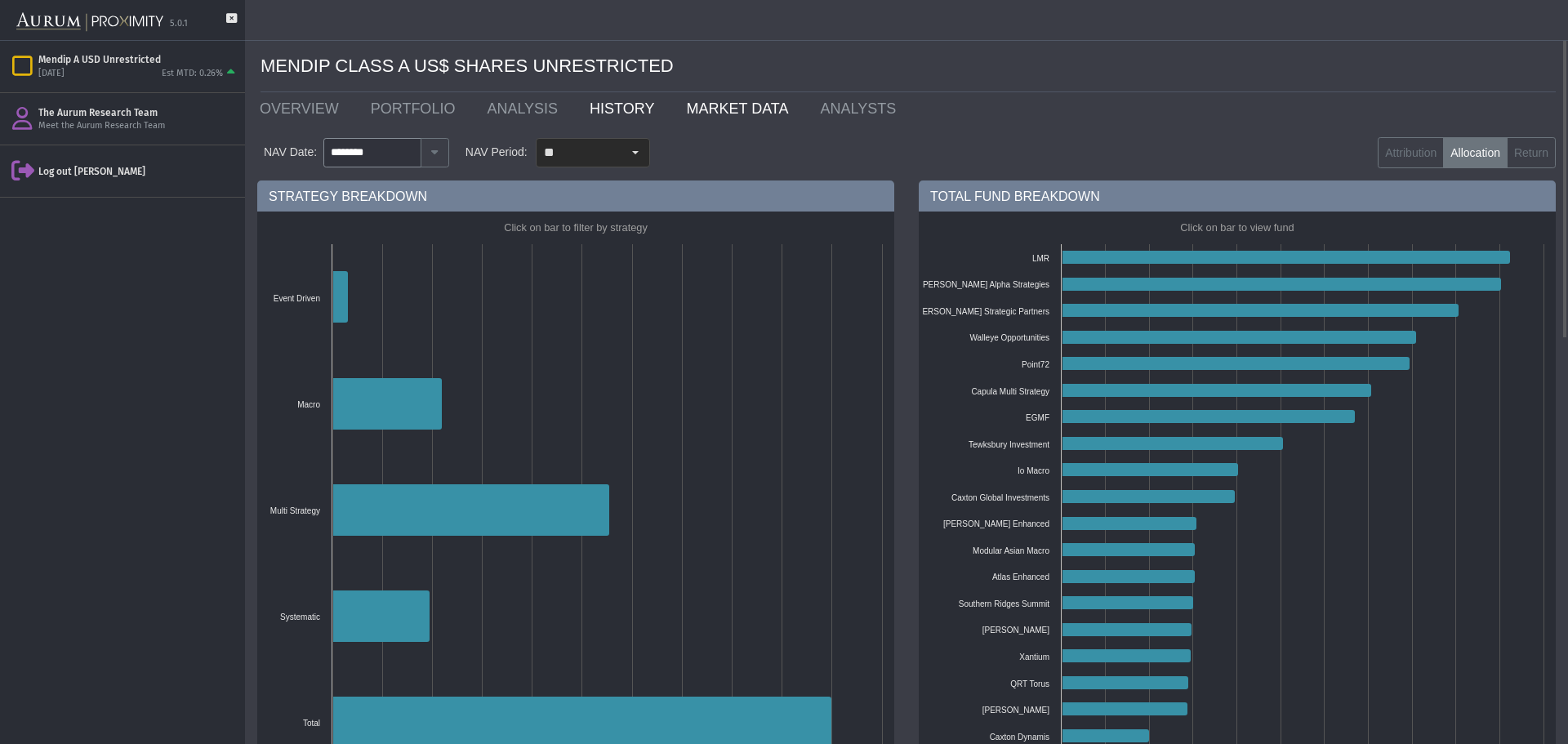
click at [690, 122] on link "MARKET DATA" at bounding box center [740, 108] width 134 height 32
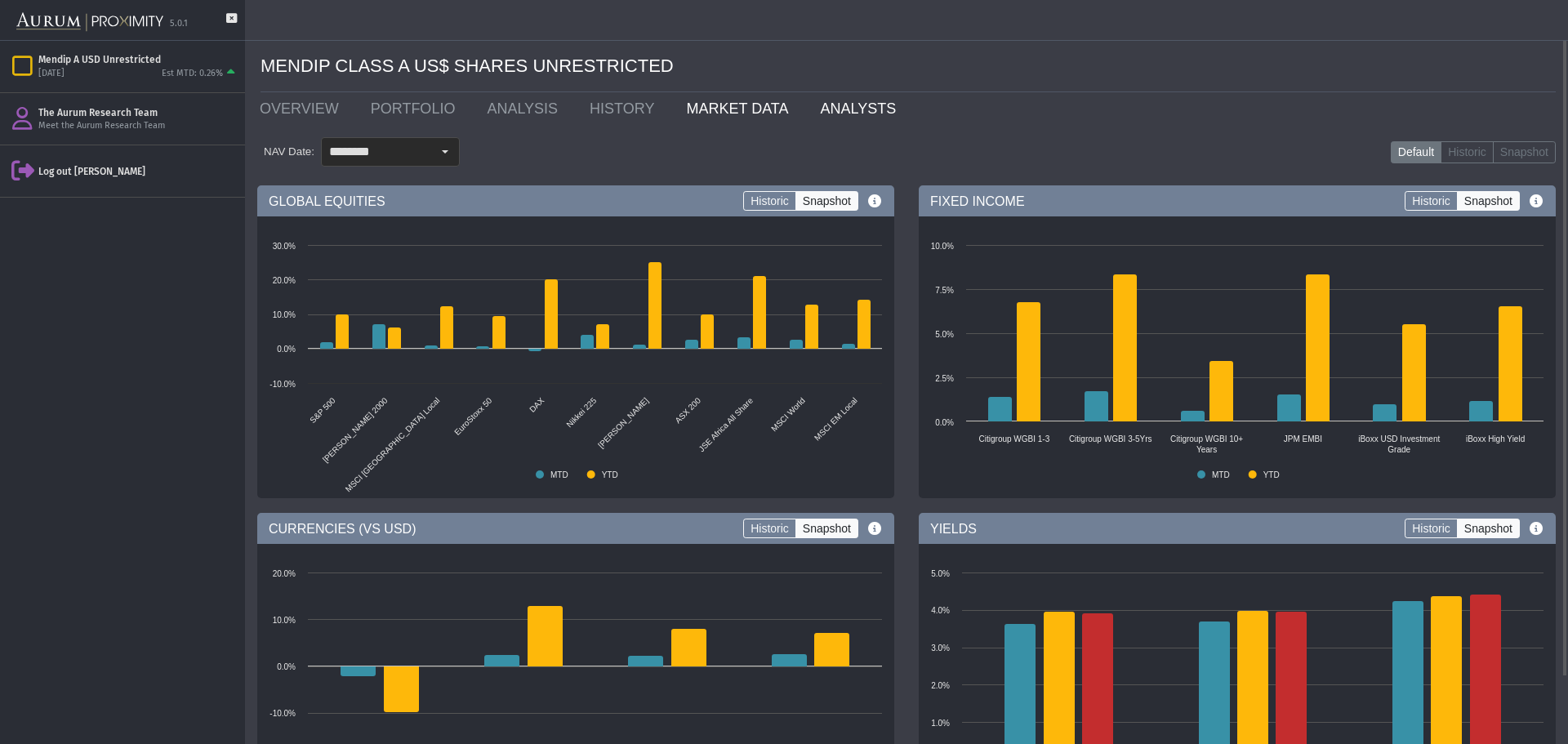
click at [810, 115] on link "ANALYSTS" at bounding box center [862, 108] width 108 height 32
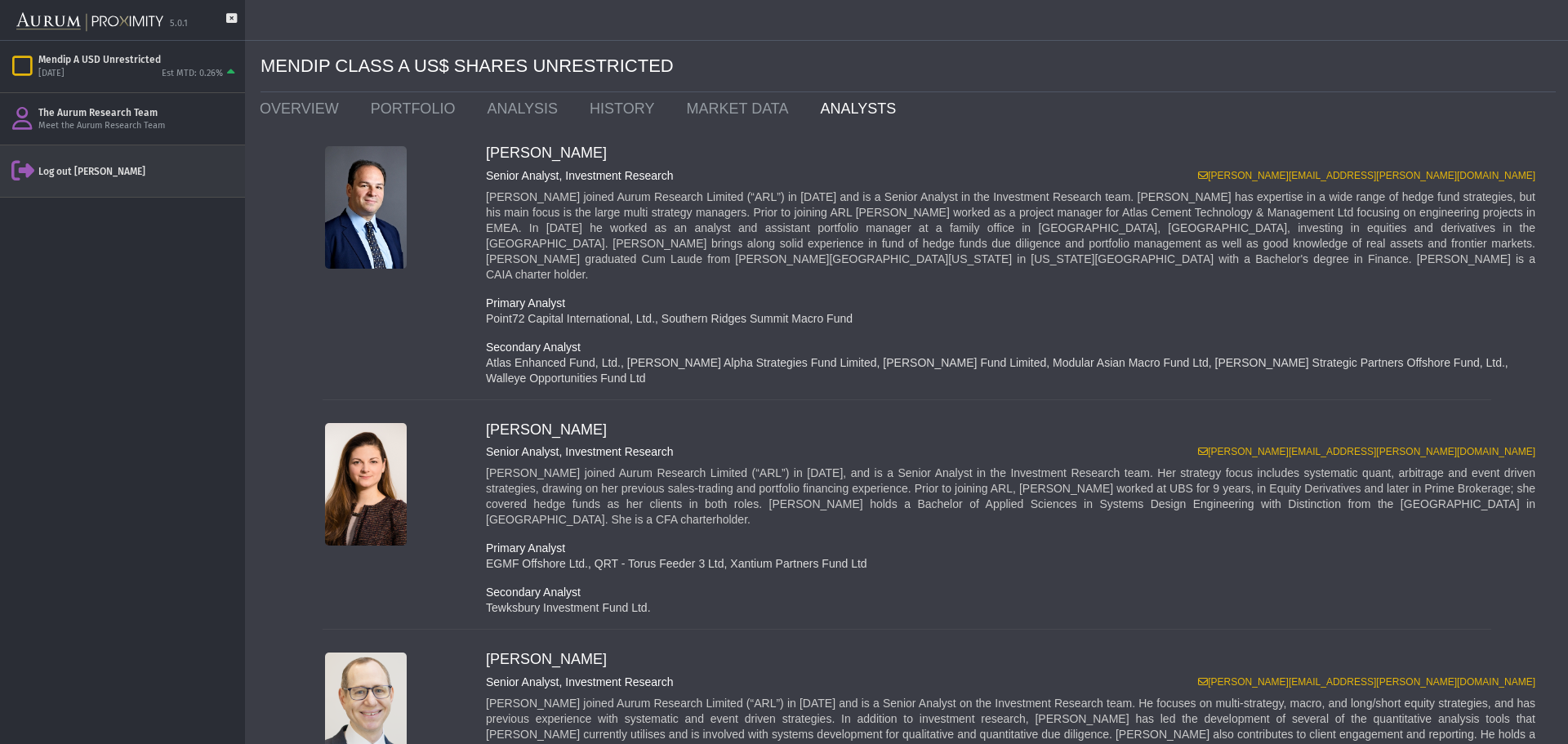
click at [84, 178] on div "Log out [PERSON_NAME]" at bounding box center [139, 171] width 200 height 13
